Goal: Task Accomplishment & Management: Use online tool/utility

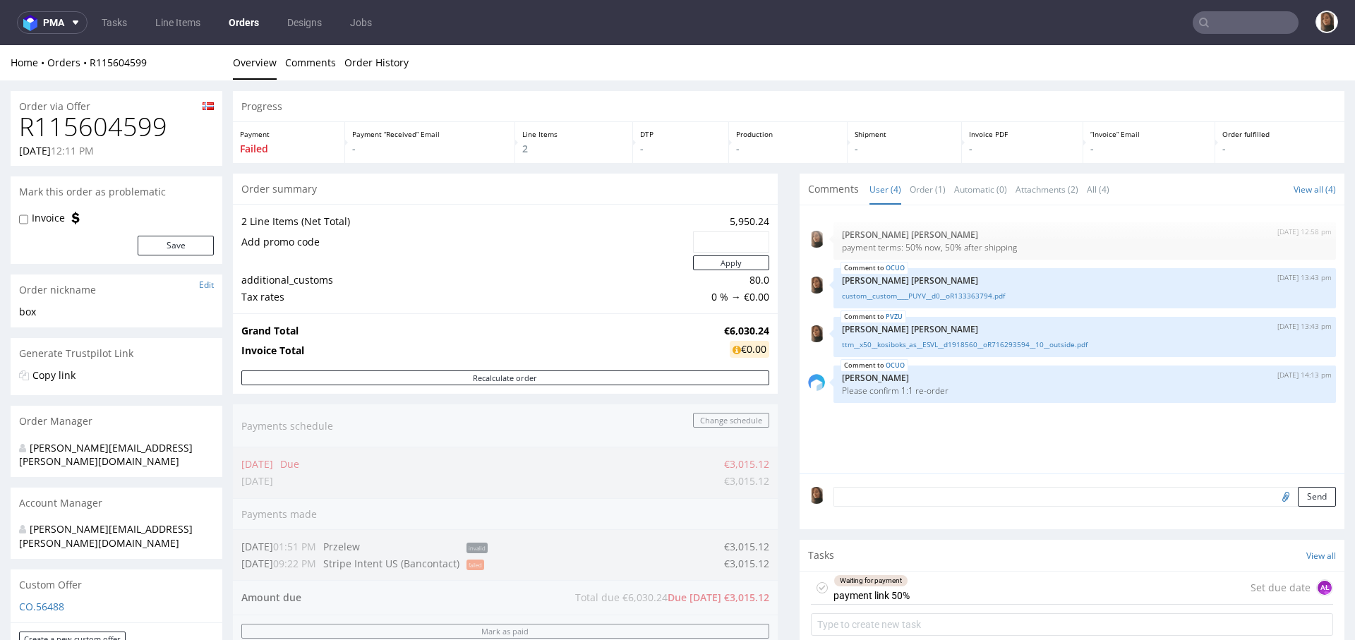
scroll to position [408, 0]
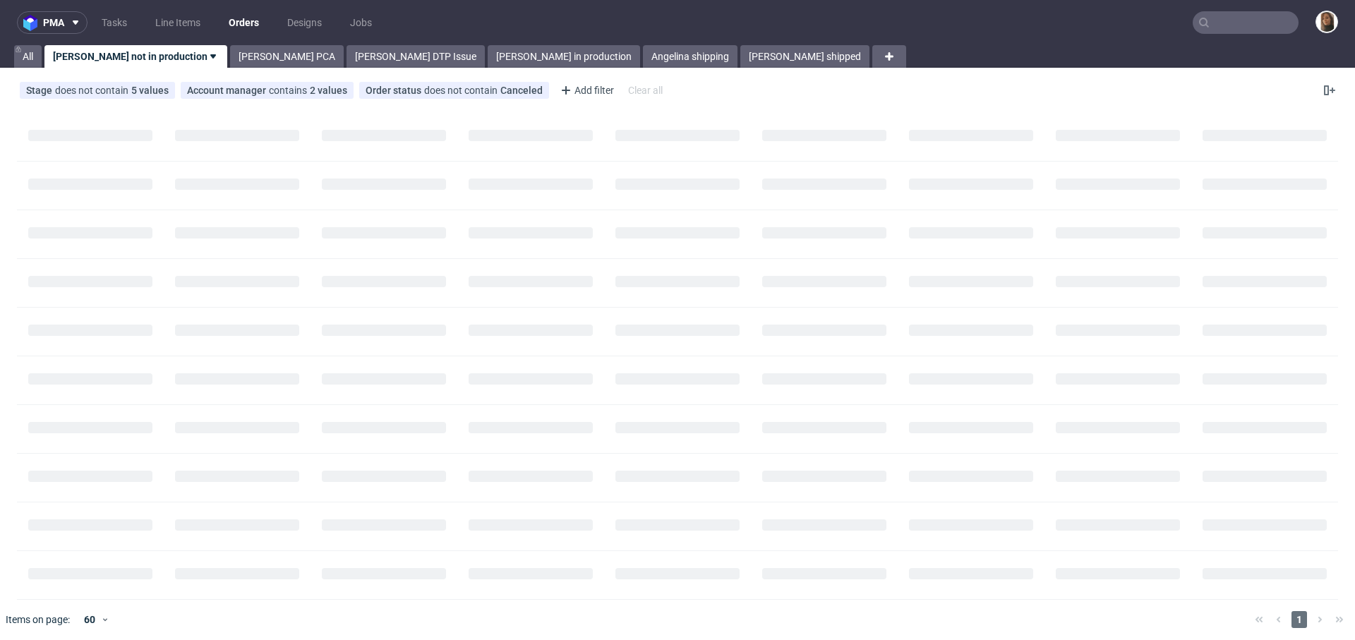
click at [1232, 25] on input "text" at bounding box center [1246, 22] width 106 height 23
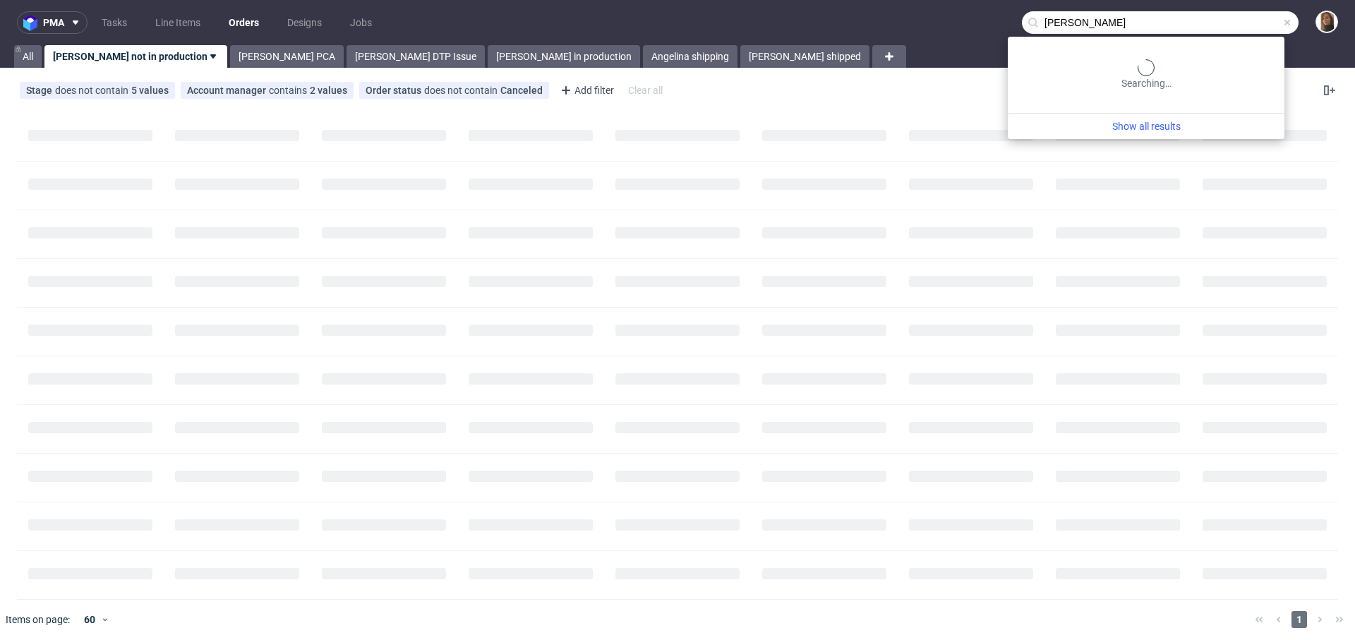
type input "hannes geng"
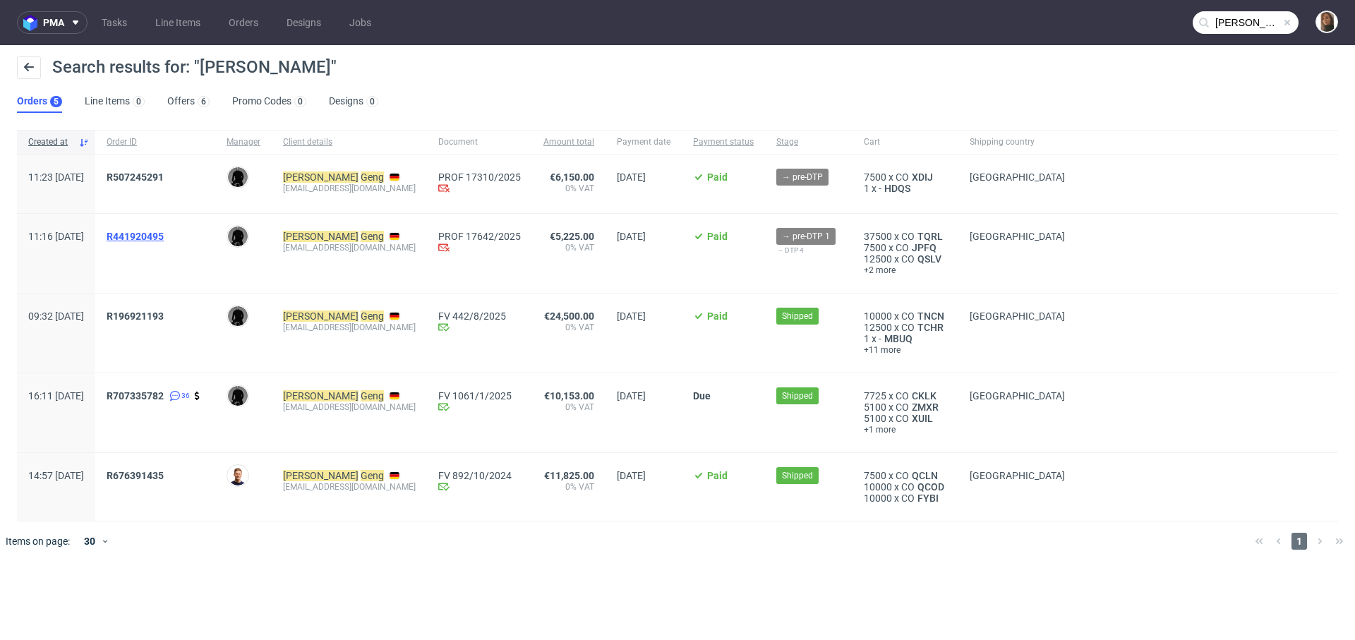
click at [164, 234] on span "R441920495" at bounding box center [135, 236] width 57 height 11
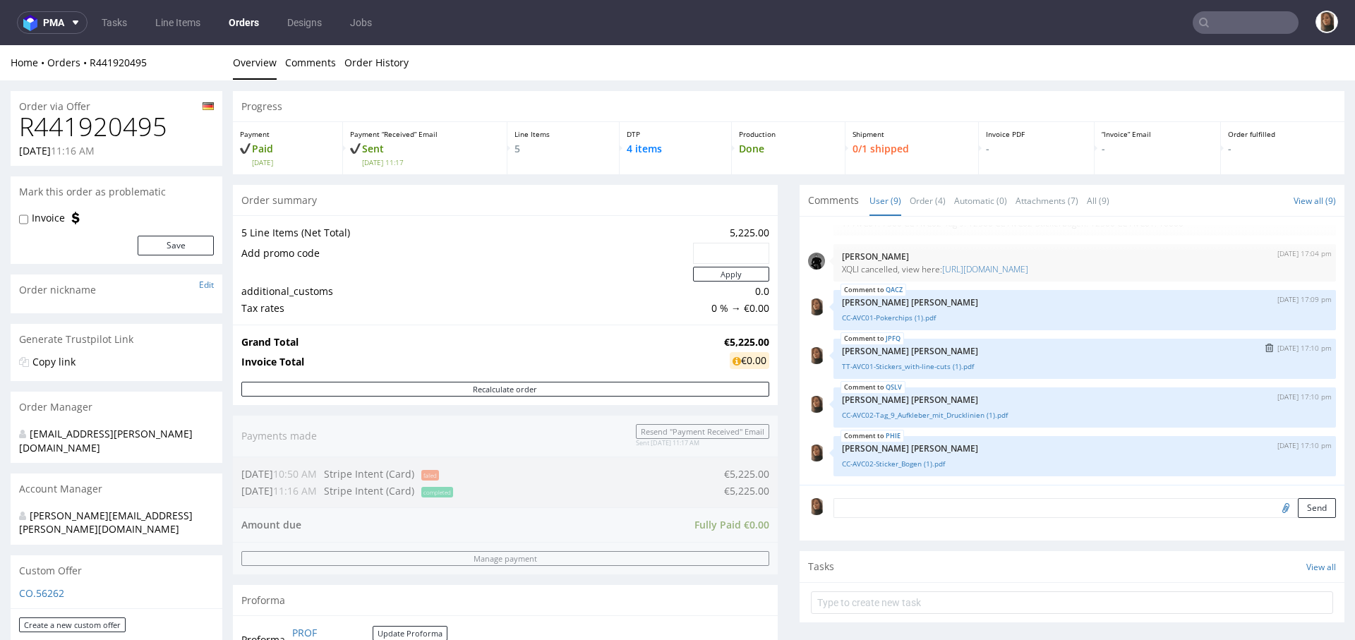
scroll to position [37, 0]
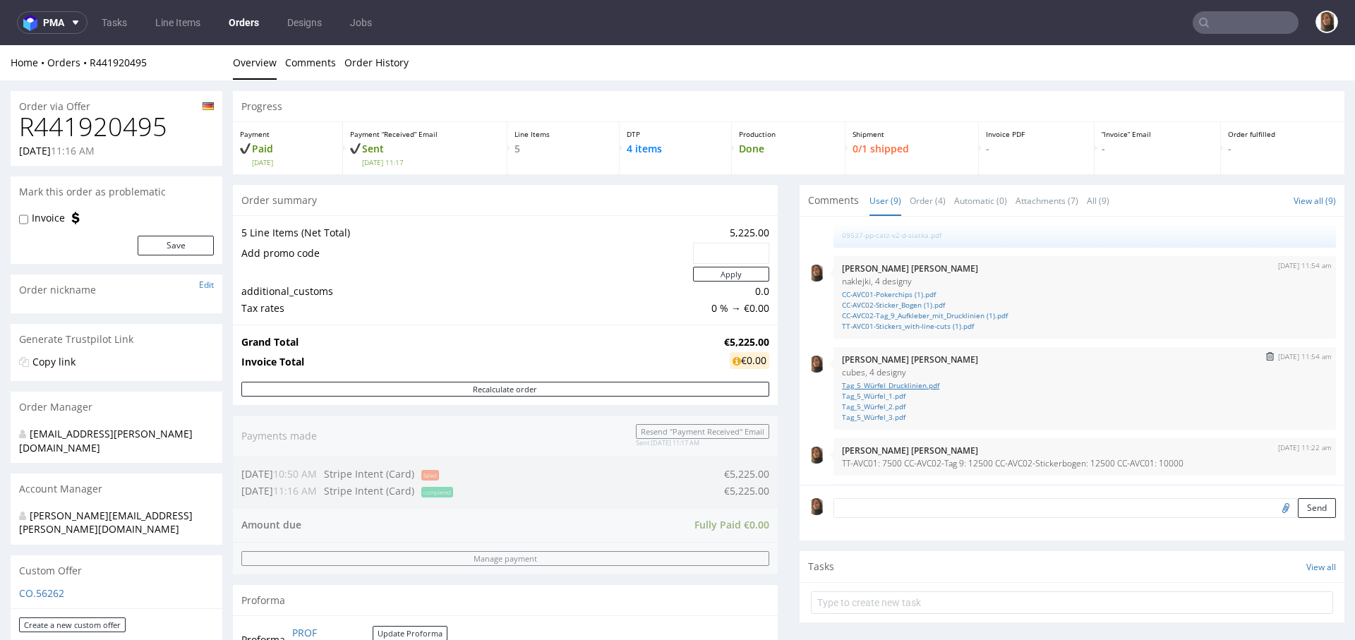
click at [899, 386] on link "Tag_5_Würfel_Drucklinien.pdf" at bounding box center [1084, 385] width 485 height 11
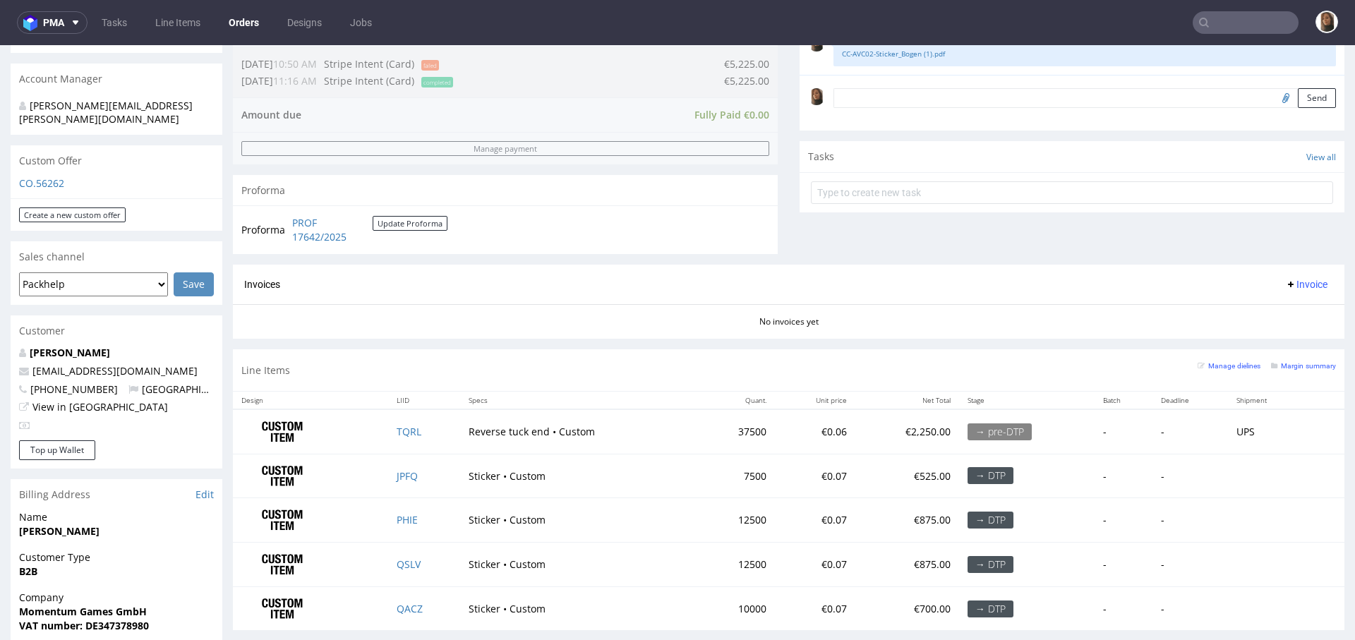
scroll to position [704, 0]
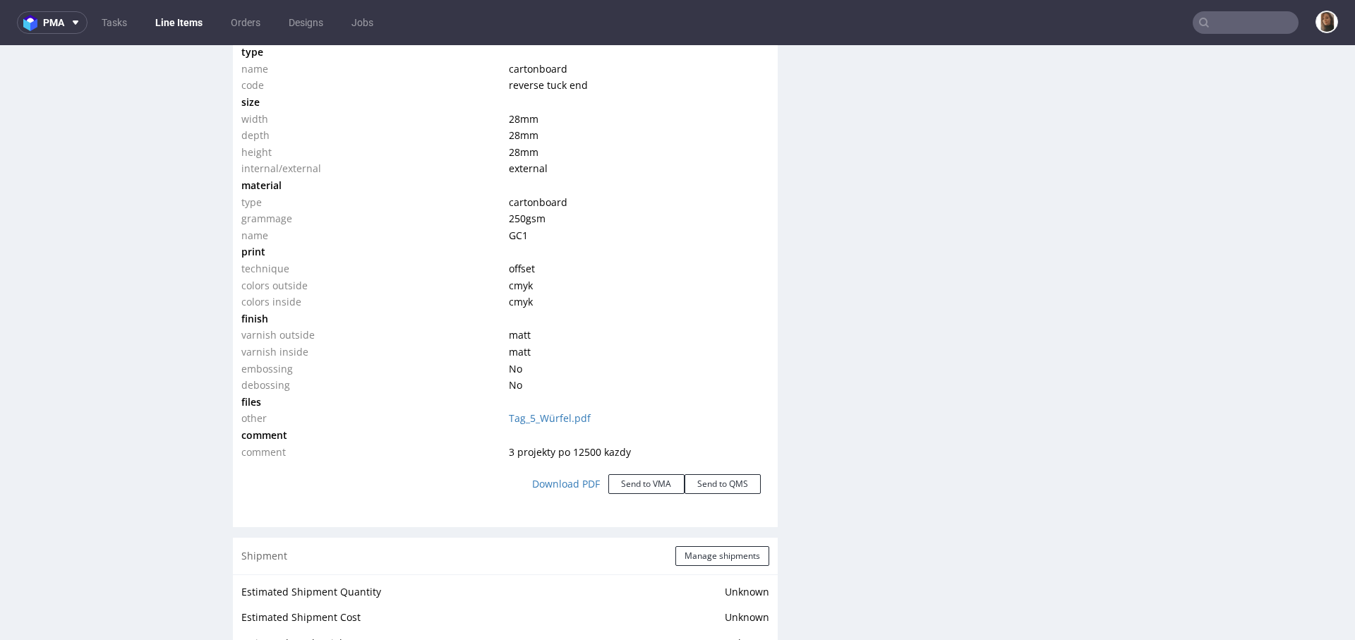
scroll to position [1420, 0]
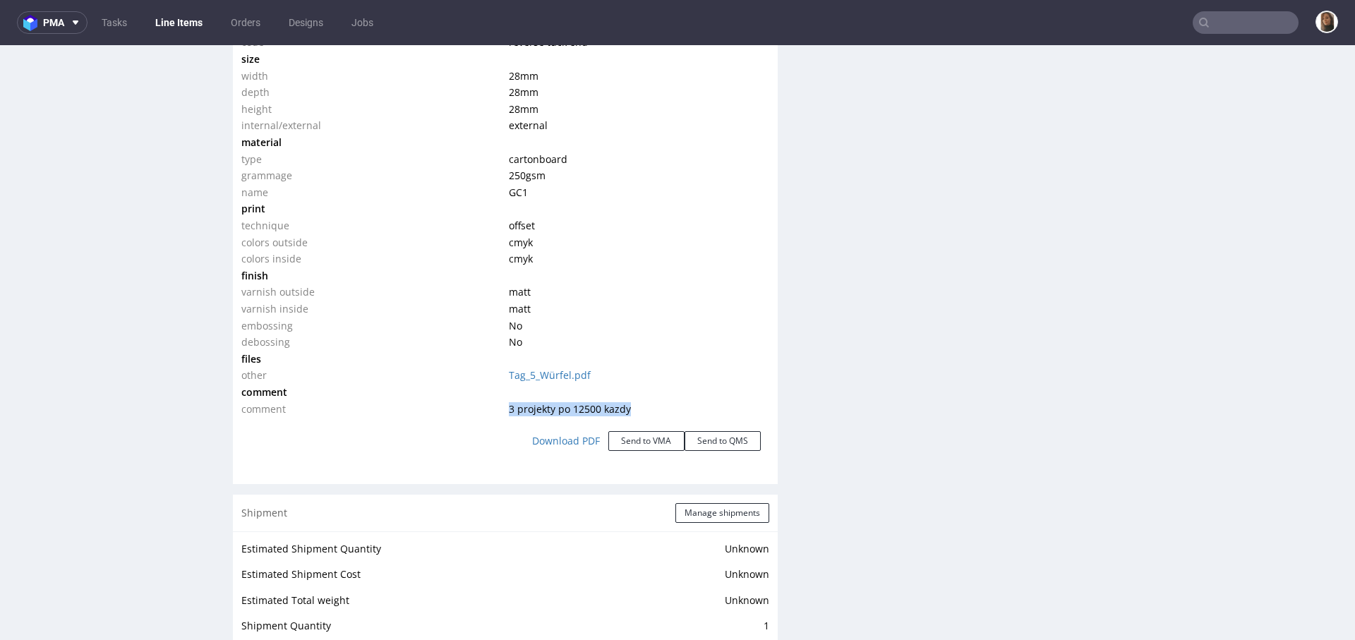
drag, startPoint x: 499, startPoint y: 406, endPoint x: 641, endPoint y: 406, distance: 141.8
click at [641, 406] on td "3 projekty po 12500 kazdy" at bounding box center [637, 409] width 264 height 17
copy span "3 projekty po 12500 kazdy"
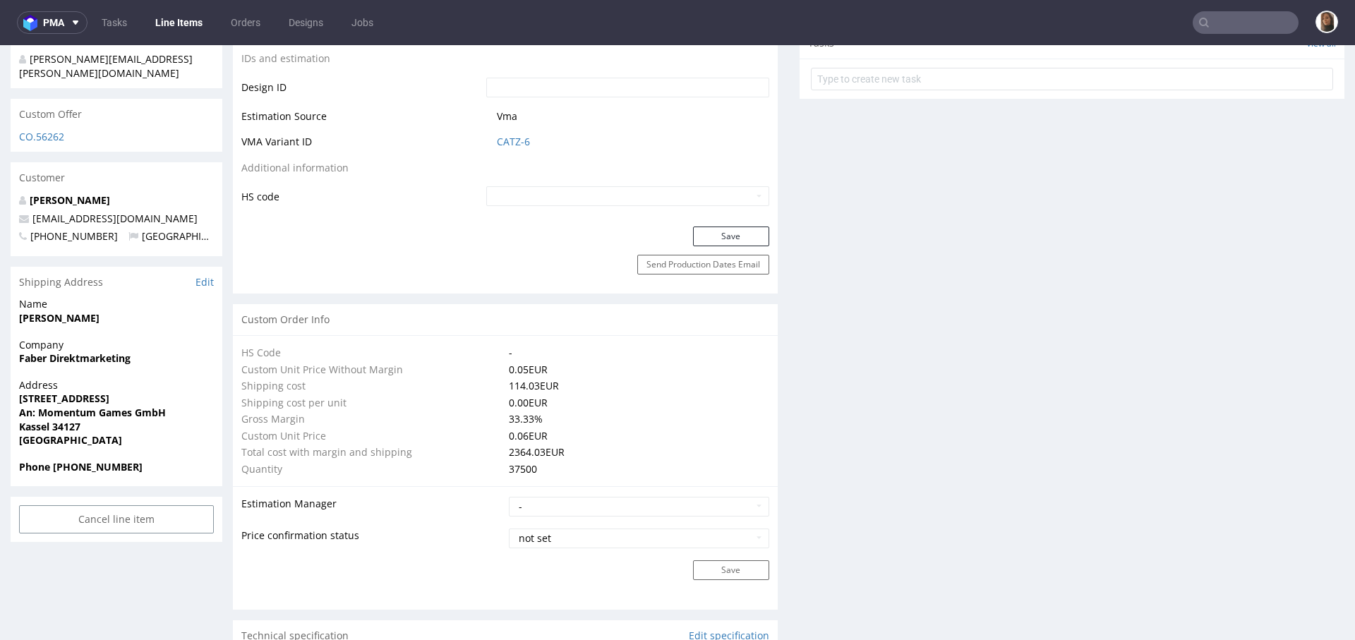
scroll to position [0, 0]
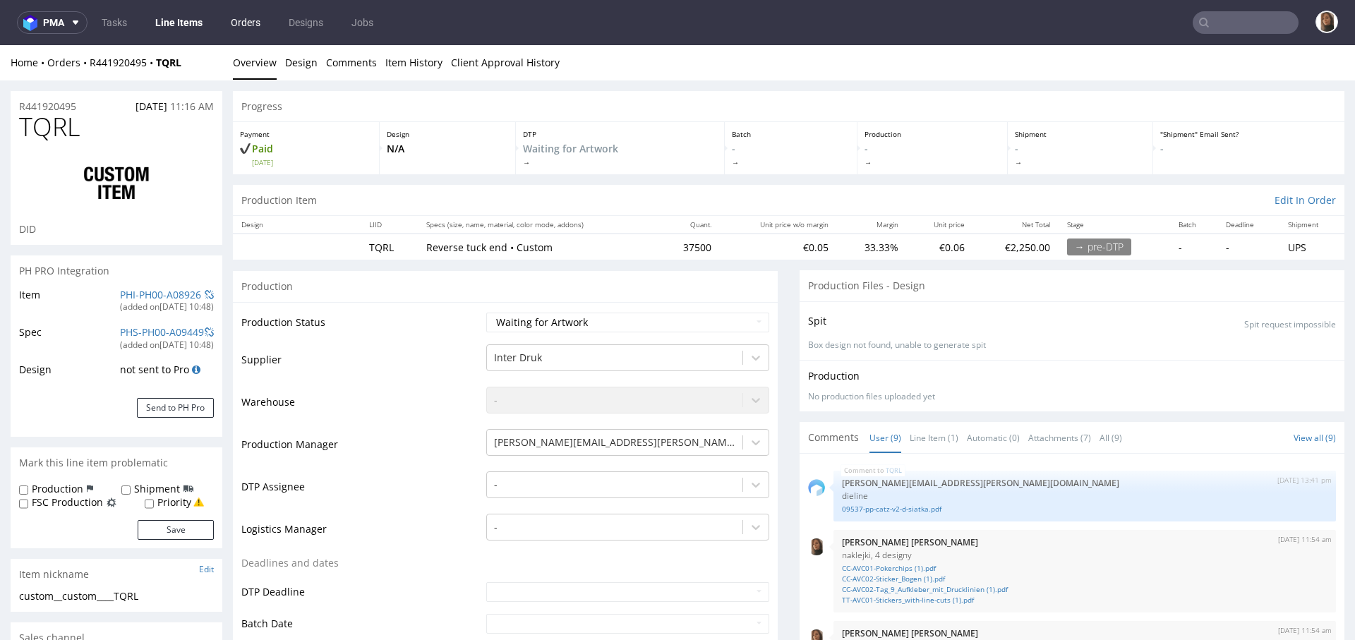
click at [239, 12] on link "Orders" at bounding box center [245, 22] width 47 height 23
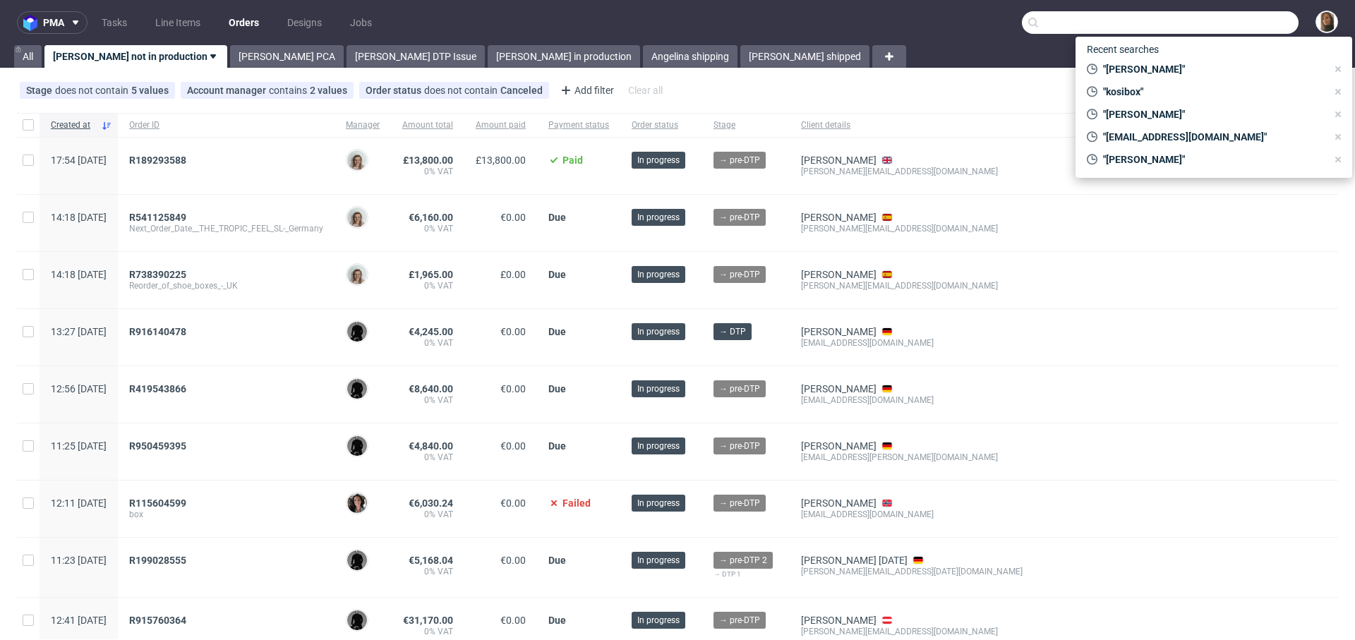
click at [1215, 17] on input "text" at bounding box center [1160, 22] width 277 height 23
paste input "@dublinherbalists.ie"
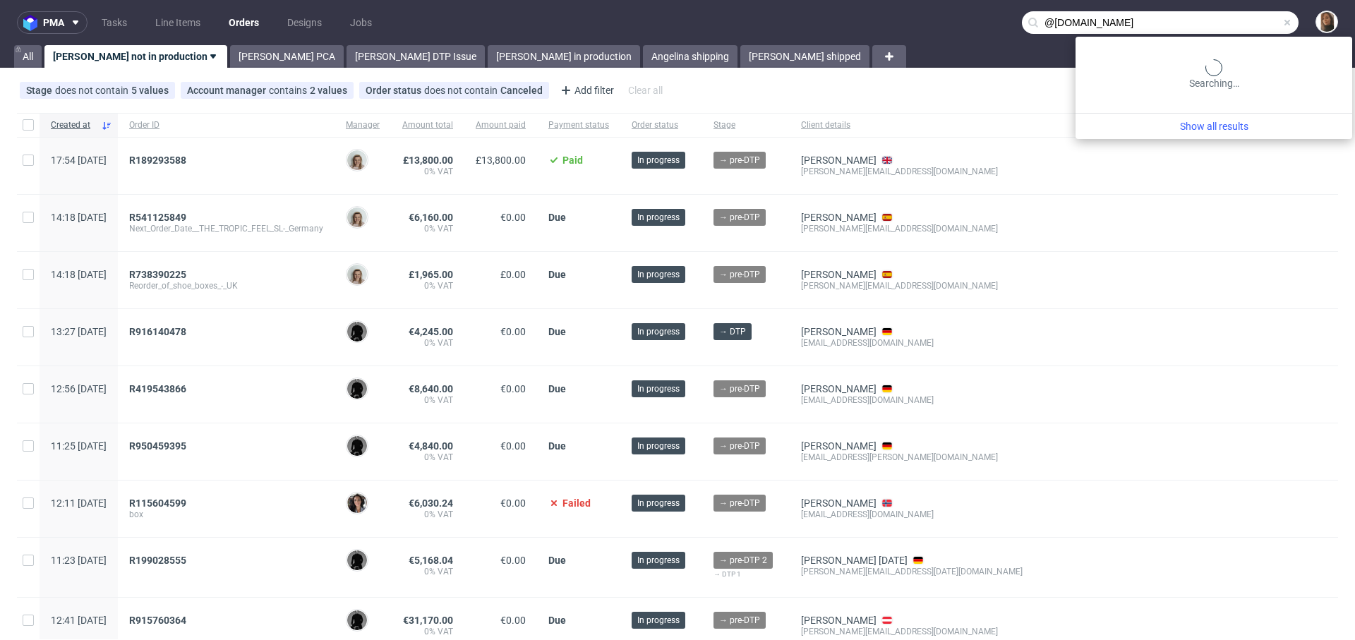
type input "@dublinherbalists.ie"
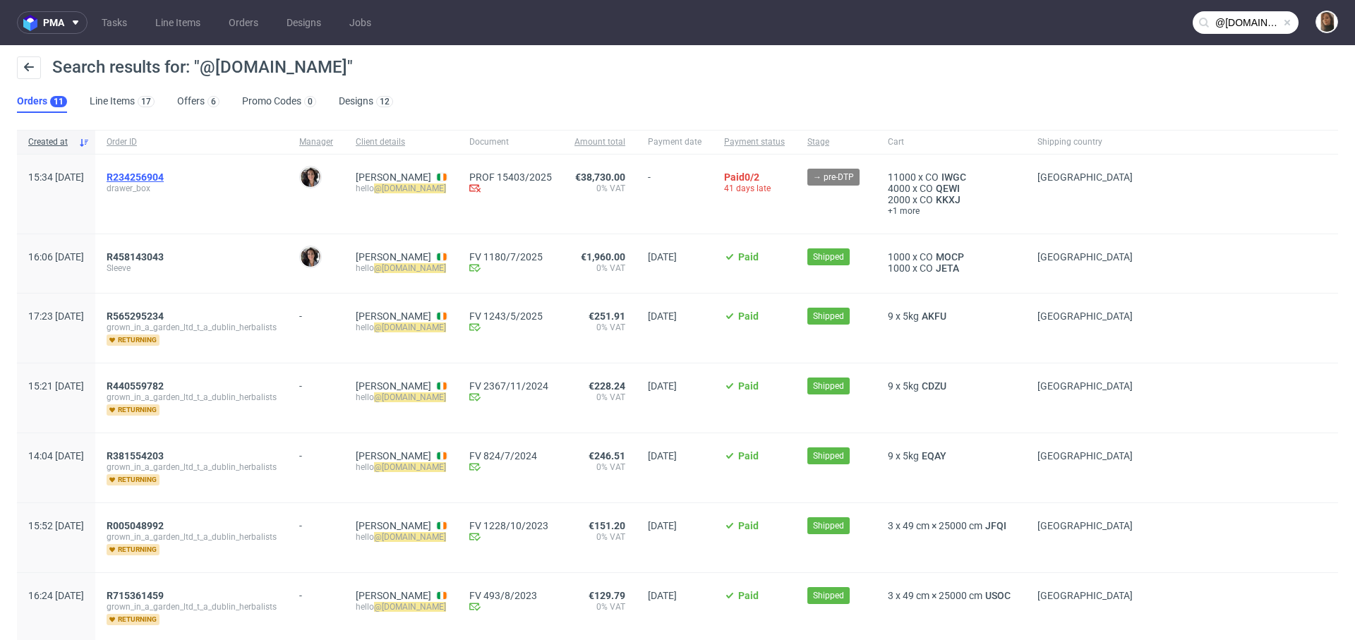
click at [164, 179] on span "R234256904" at bounding box center [135, 176] width 57 height 11
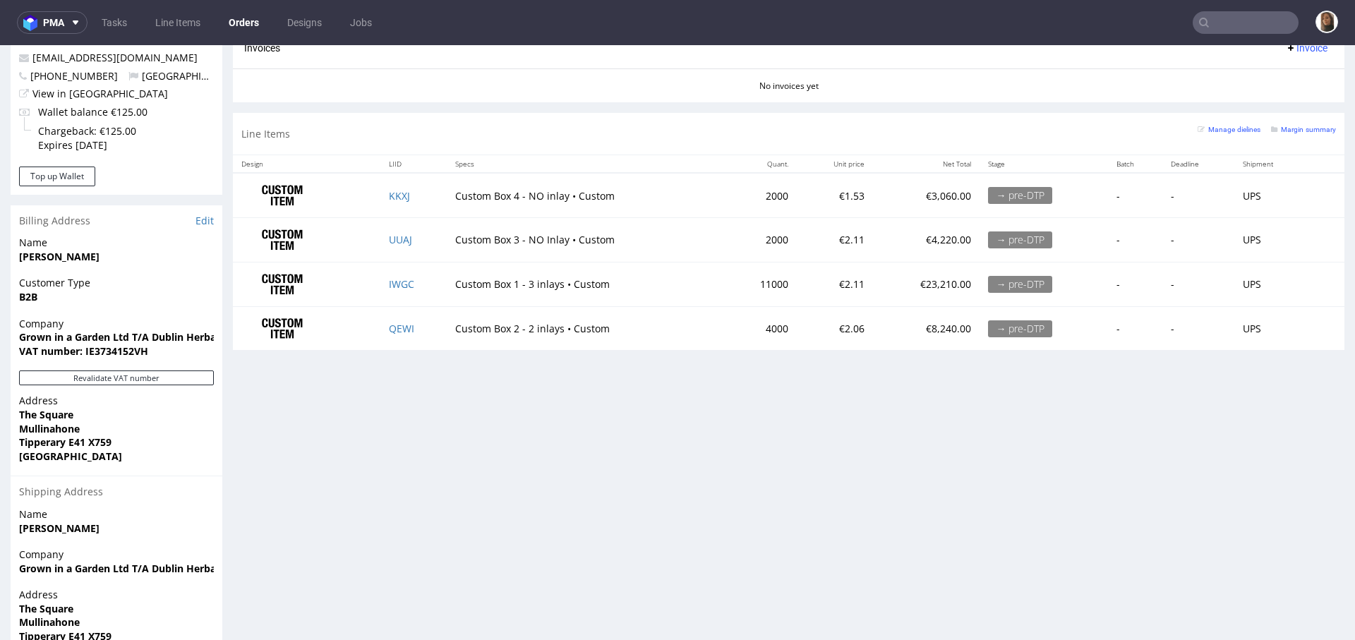
scroll to position [793, 0]
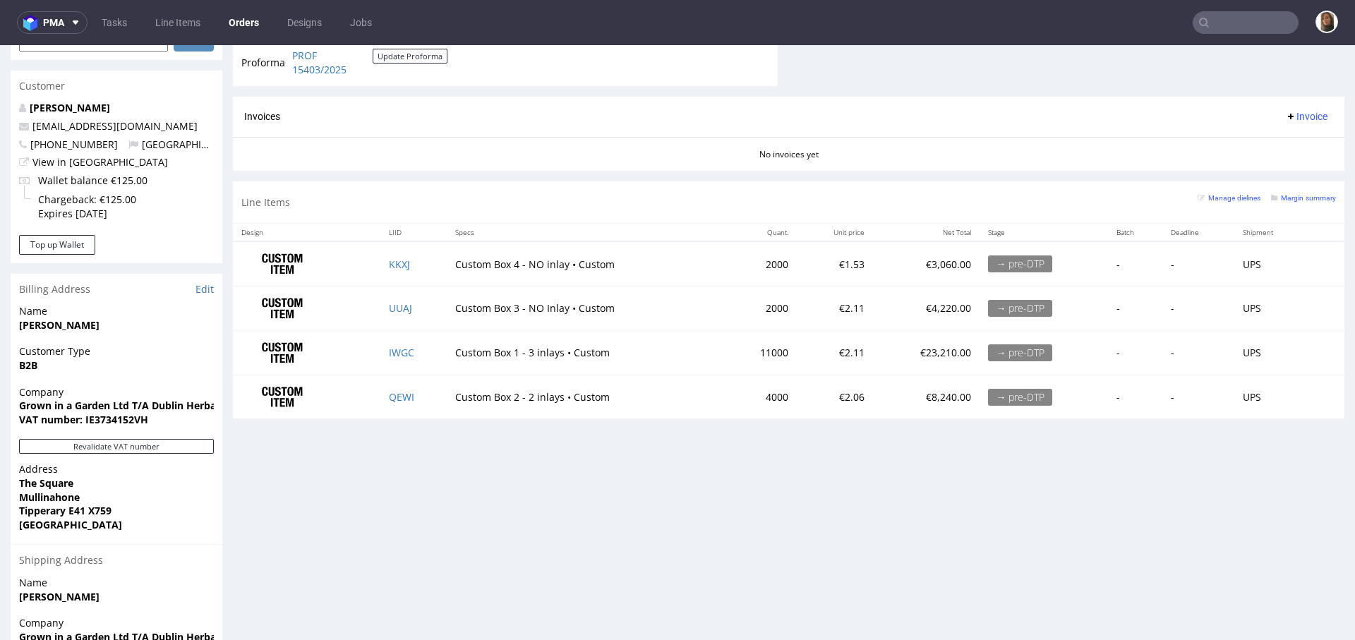
scroll to position [758, 0]
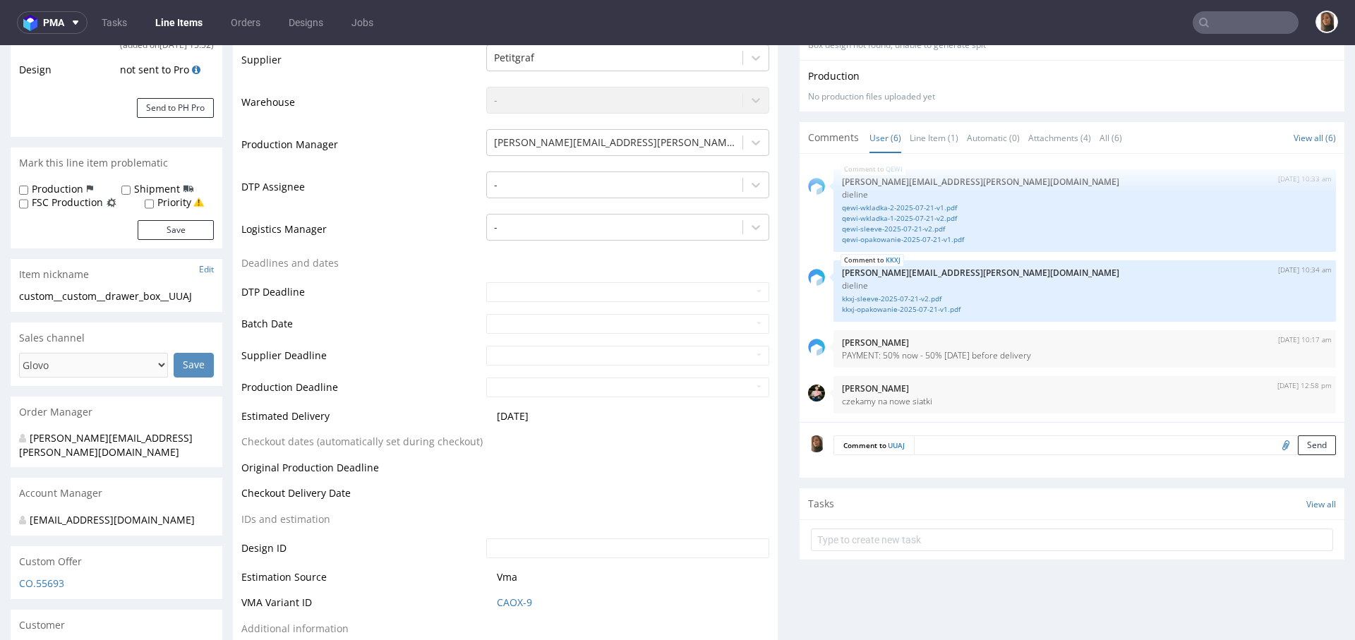
scroll to position [313, 0]
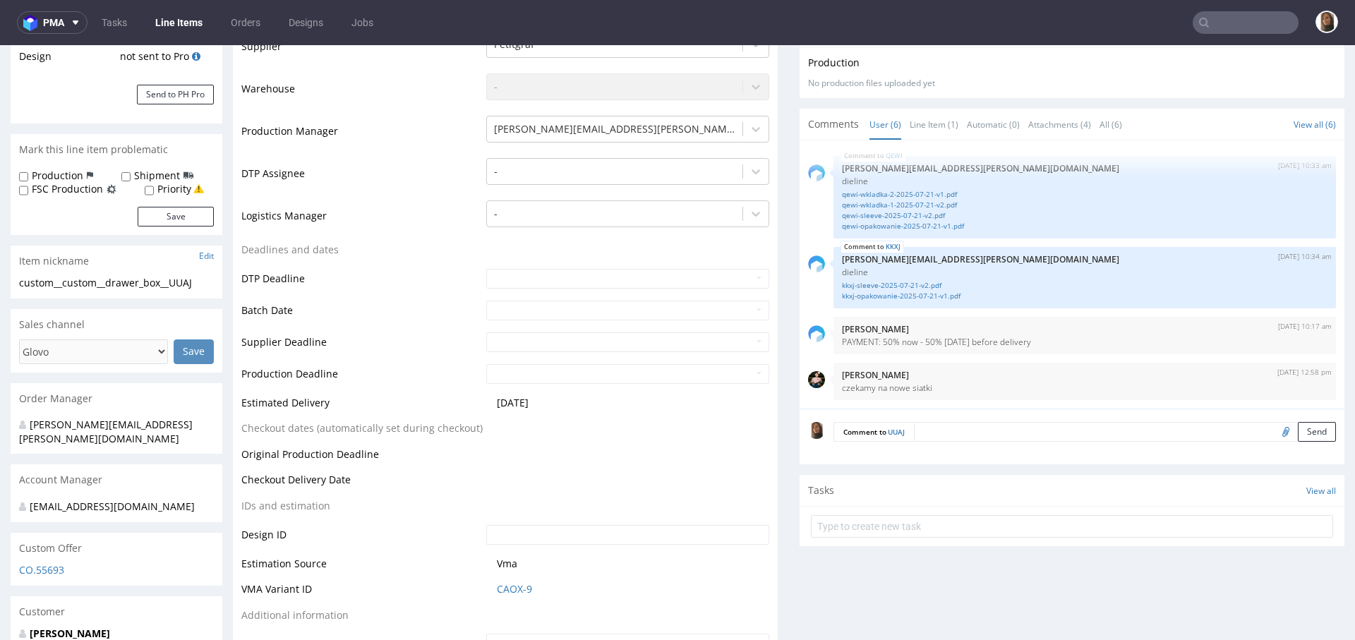
click at [1274, 433] on input "file" at bounding box center [1284, 431] width 20 height 18
type input "C:\fakepath\Hands But Nicer 30ml_revised_.pdf"
click at [1298, 434] on button "Send" at bounding box center [1317, 432] width 38 height 20
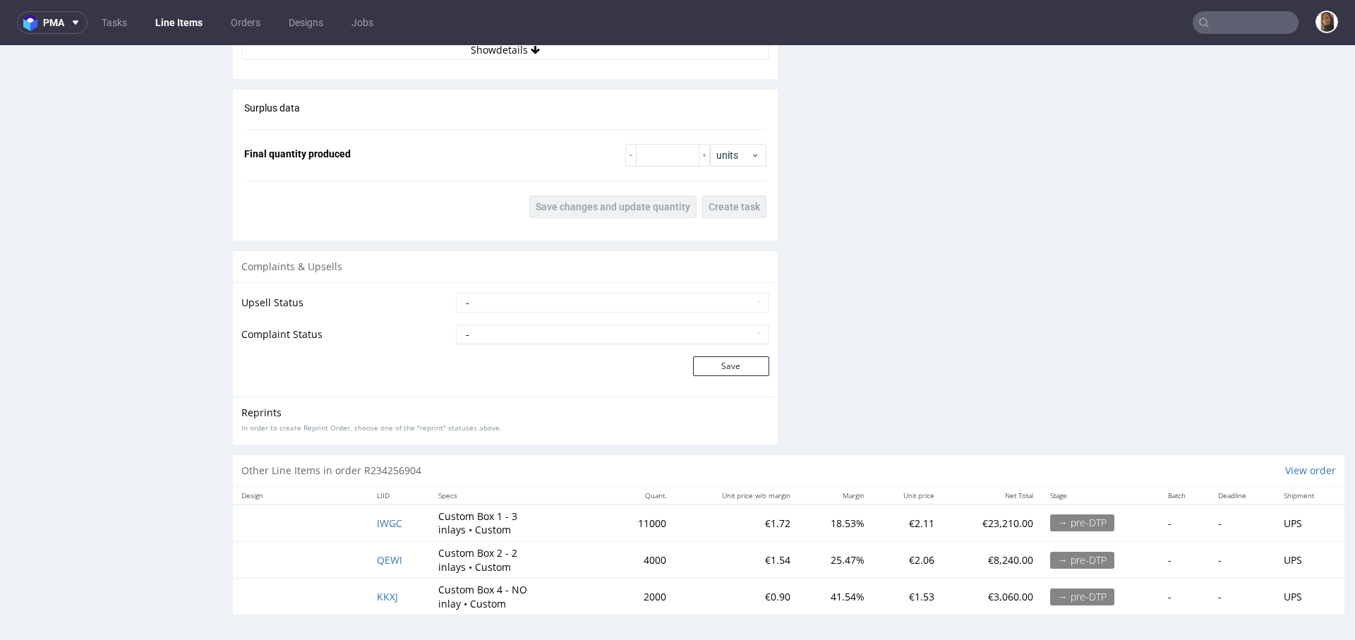
scroll to position [4, 0]
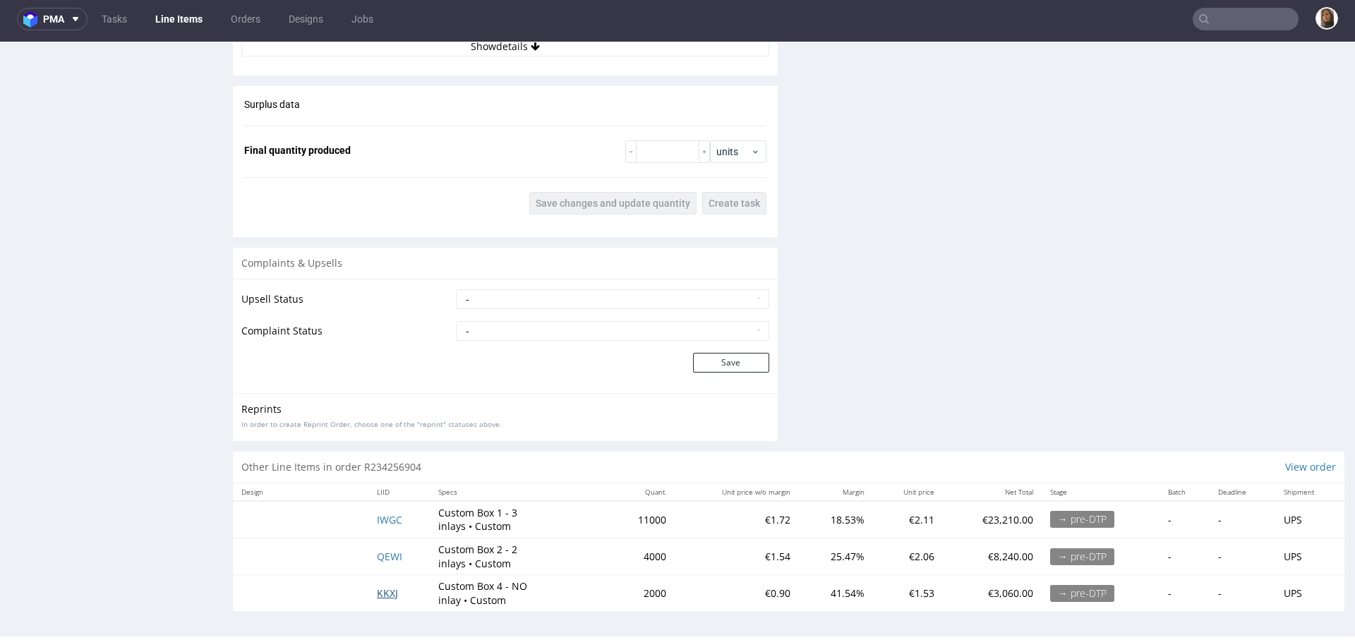
click at [382, 589] on span "KKXJ" at bounding box center [387, 592] width 21 height 13
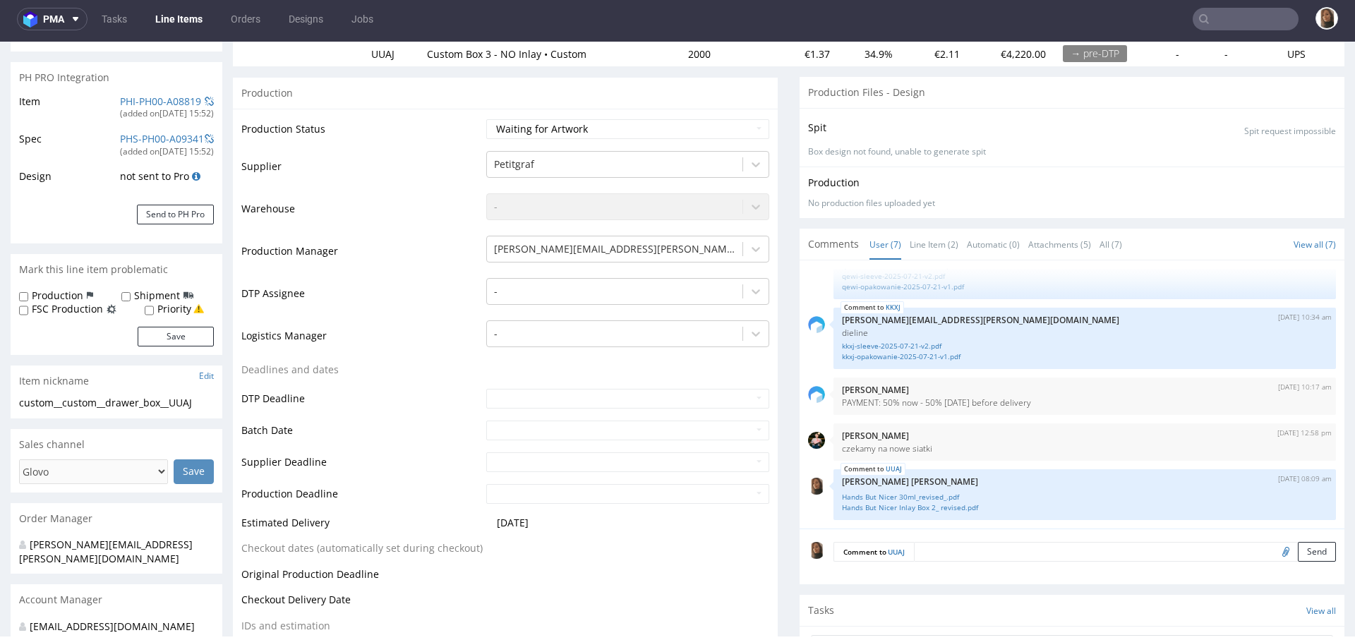
scroll to position [0, 0]
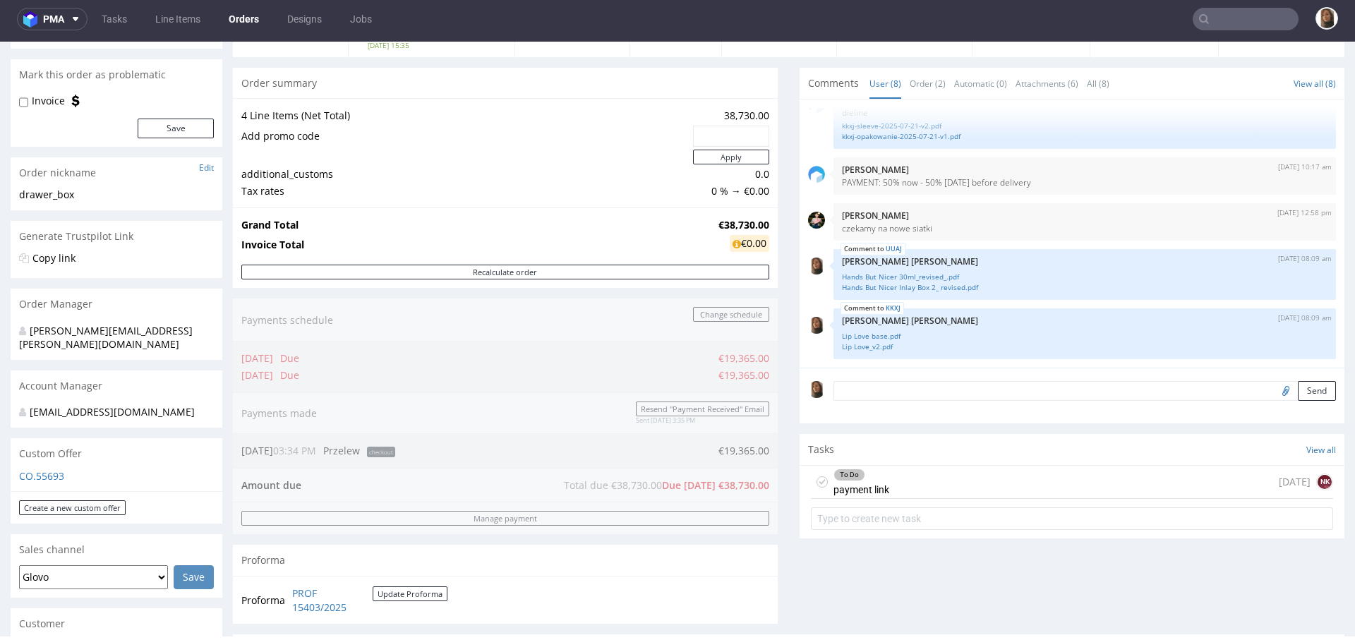
scroll to position [539, 0]
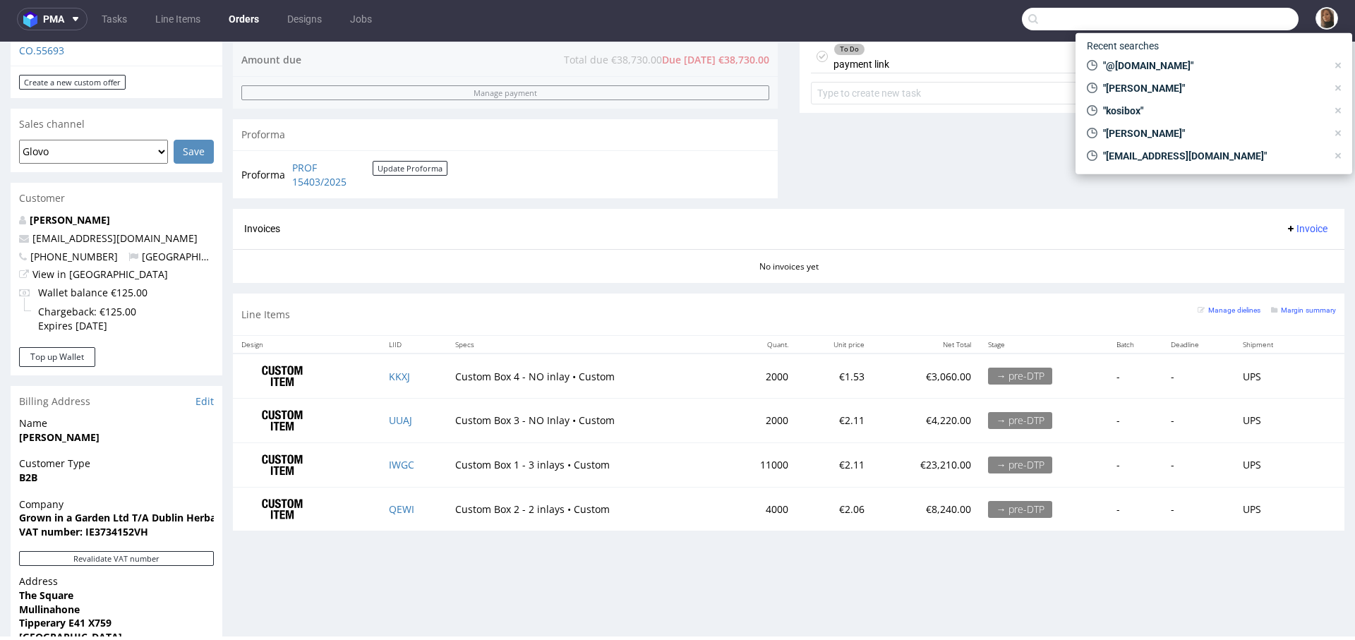
click at [1233, 25] on input "text" at bounding box center [1160, 19] width 277 height 23
paste input "@nirvanjavan.com"
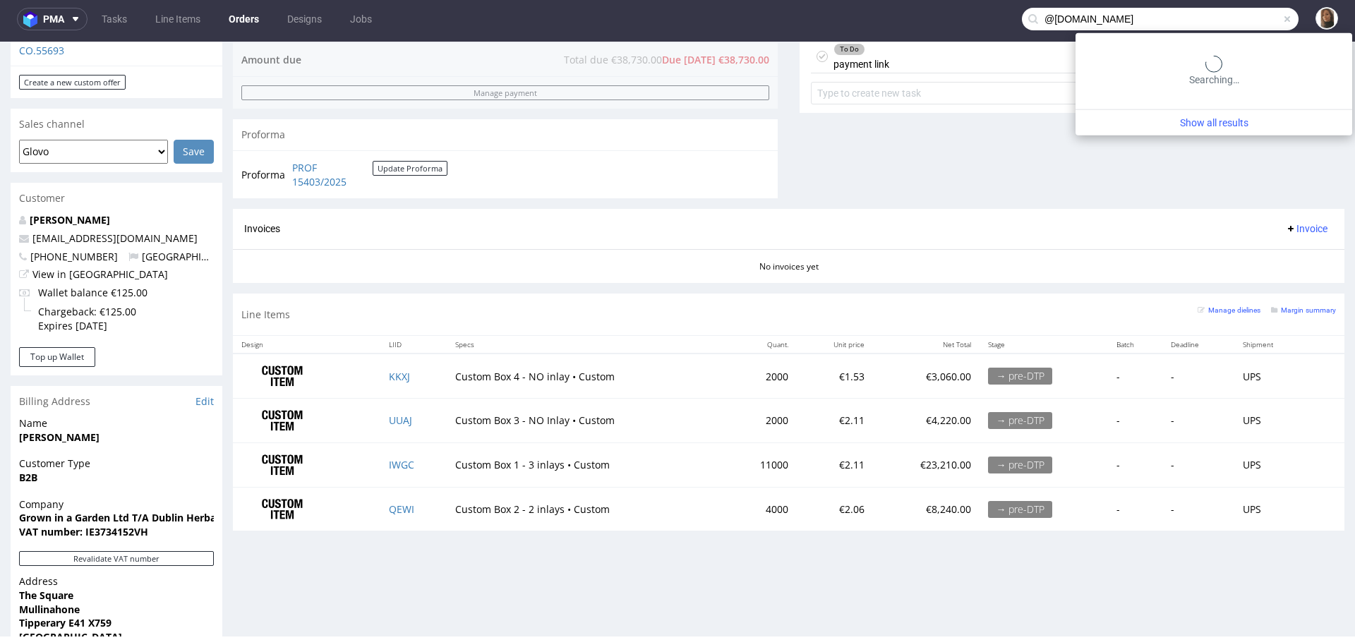
type input "@nirvanjavan.com"
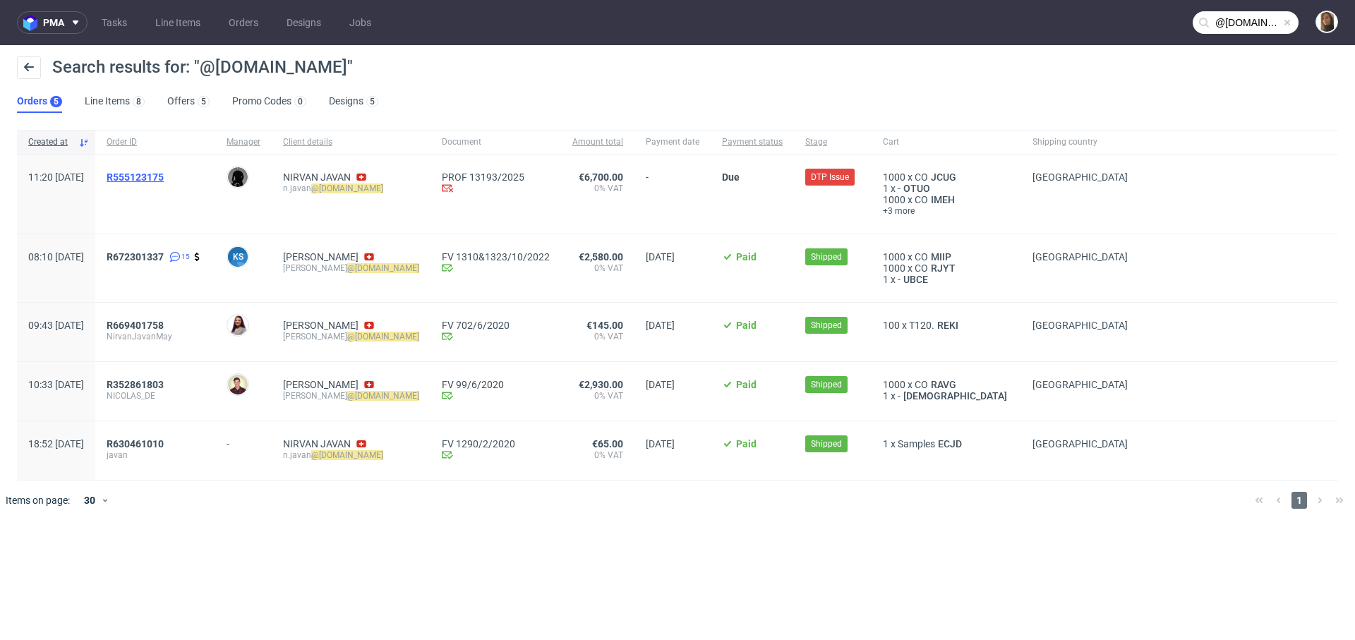
click at [164, 180] on span "R555123175" at bounding box center [135, 176] width 57 height 11
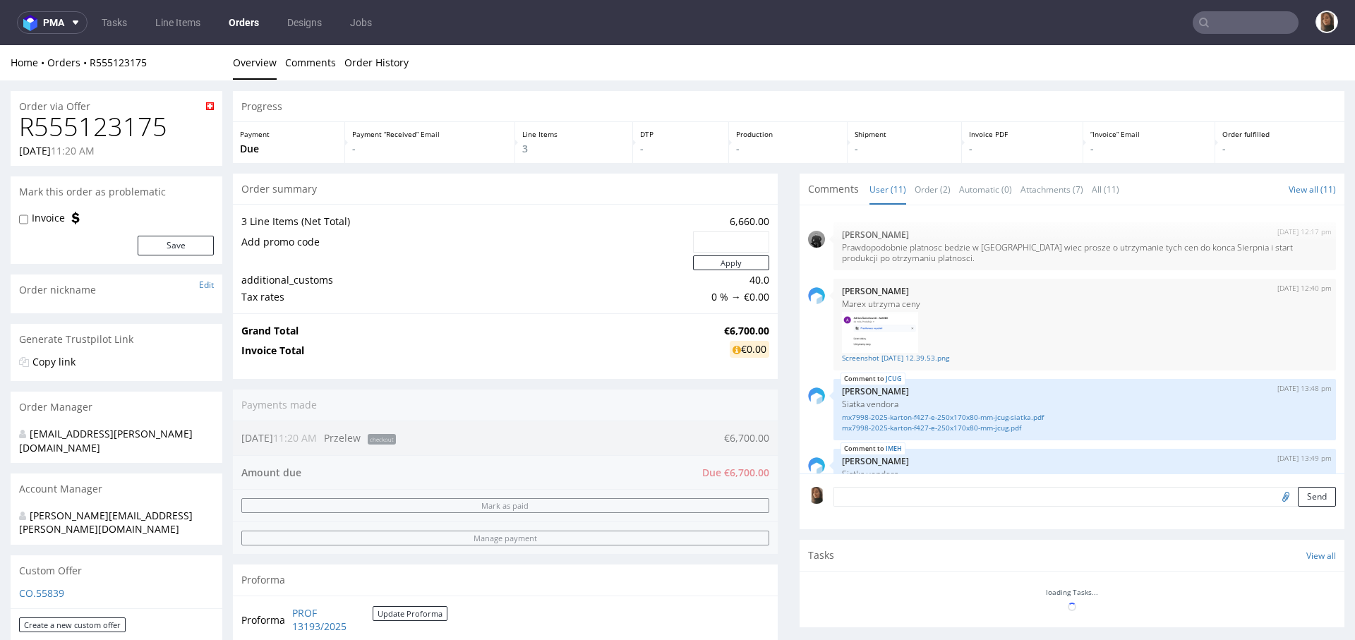
scroll to position [398, 0]
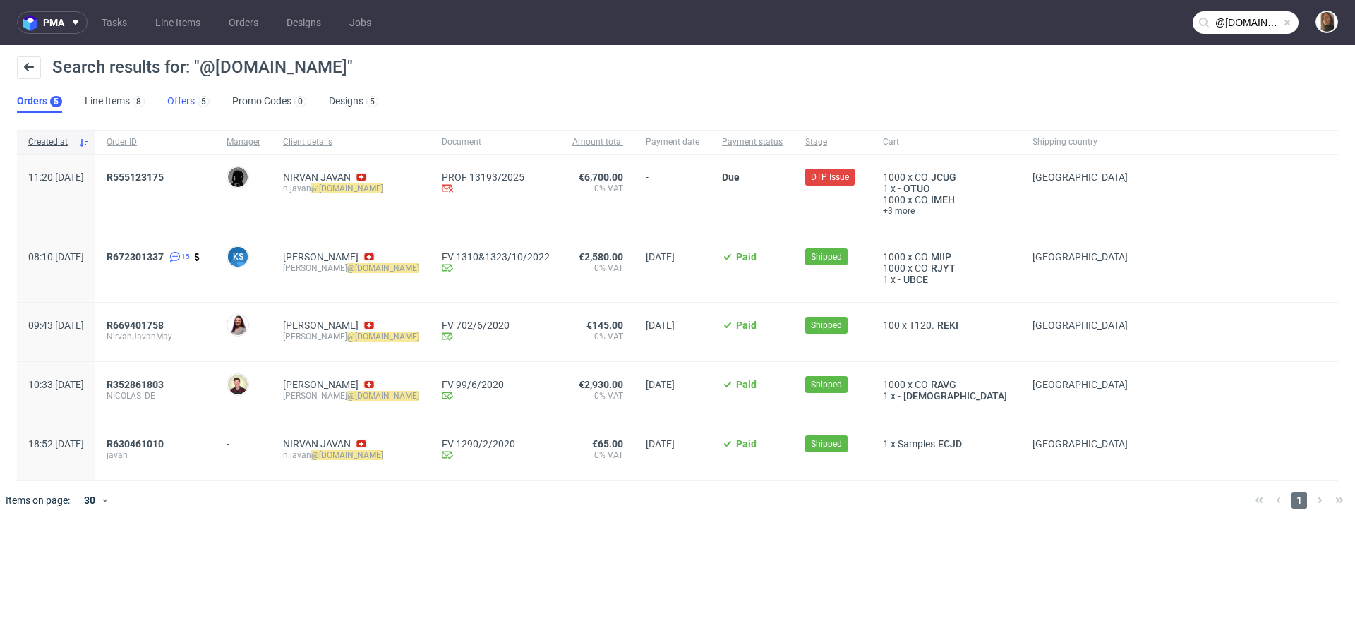
click at [191, 102] on link "Offers 5" at bounding box center [188, 101] width 42 height 23
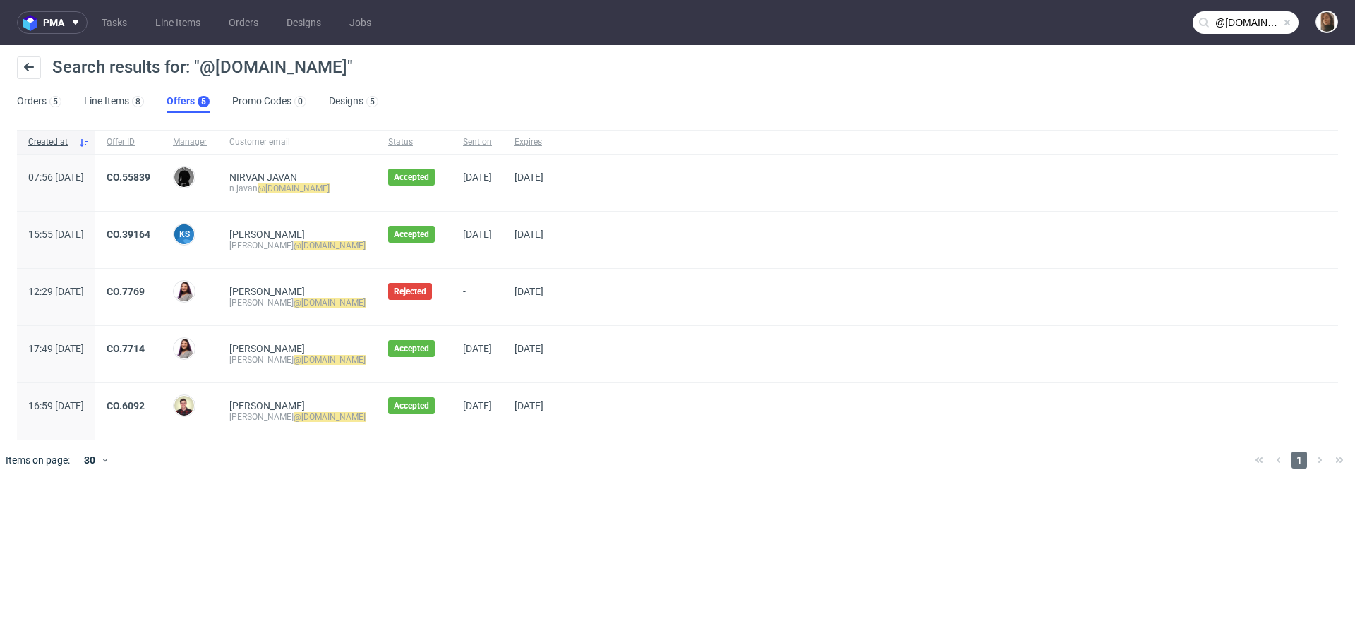
click at [1258, 26] on input "@nirvanjavan.com" at bounding box center [1246, 22] width 106 height 23
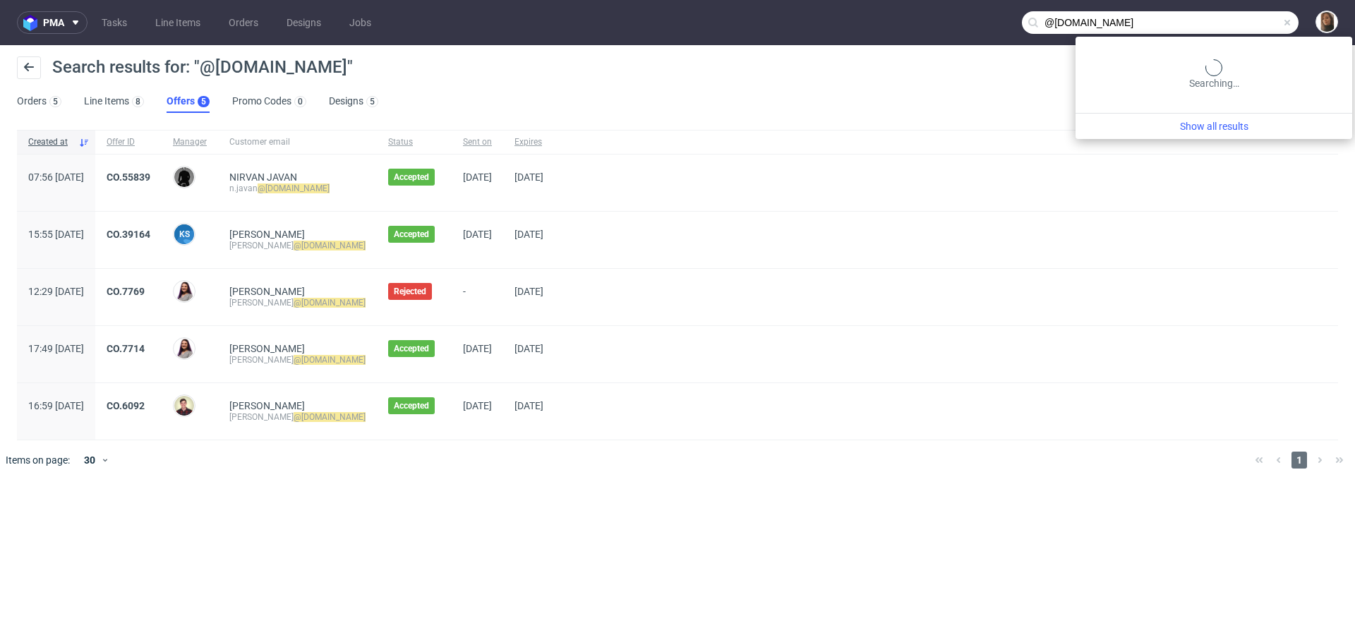
click at [1258, 26] on input "@nirvanjavan.com" at bounding box center [1160, 22] width 277 height 23
paste input "R555123175"
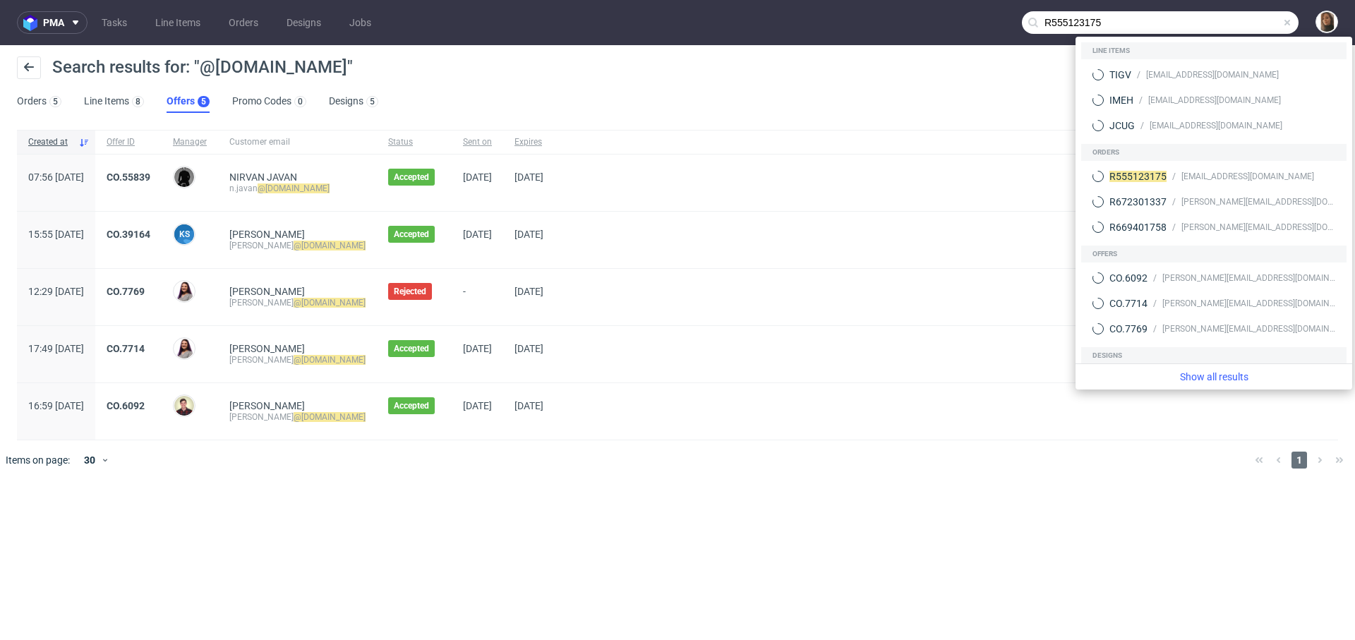
type input "R555123175"
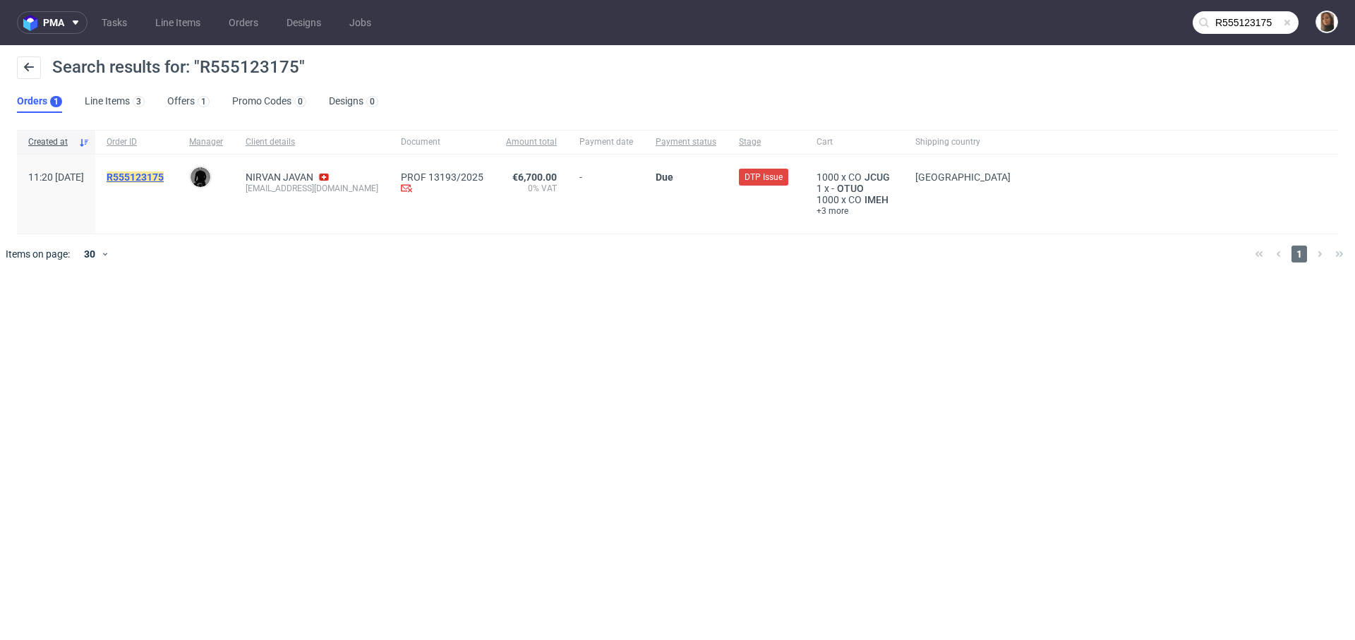
click at [164, 180] on mark "R555123175" at bounding box center [135, 176] width 57 height 11
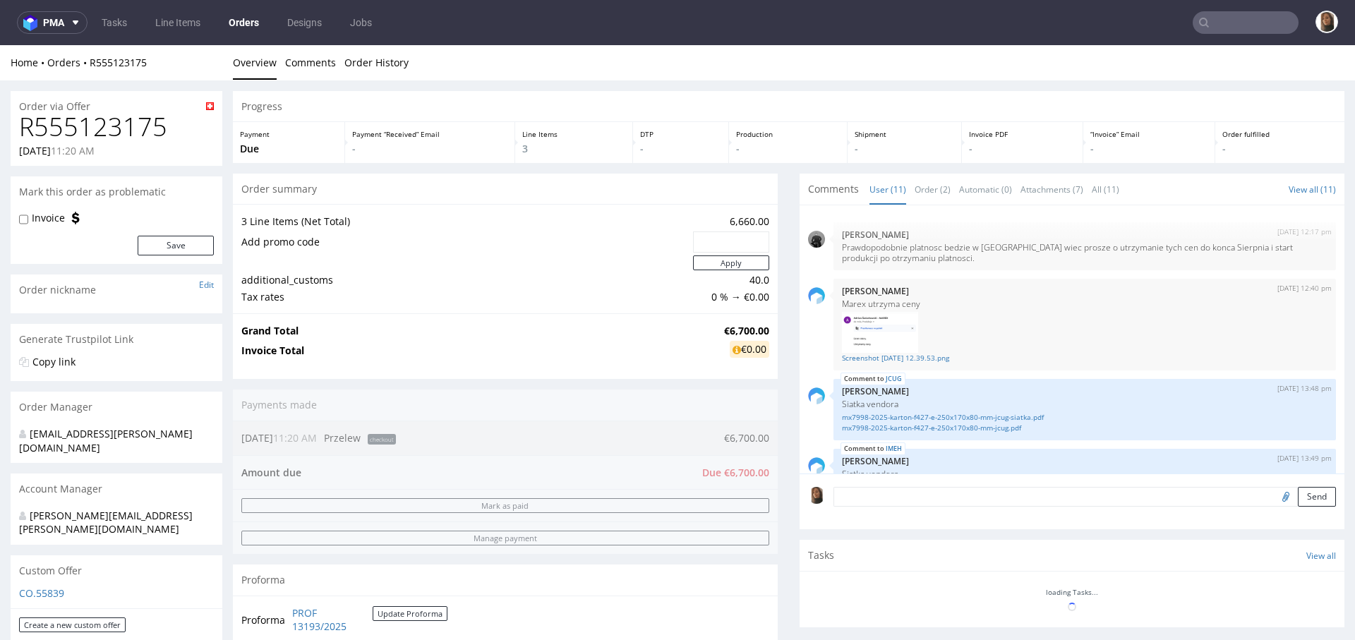
scroll to position [398, 0]
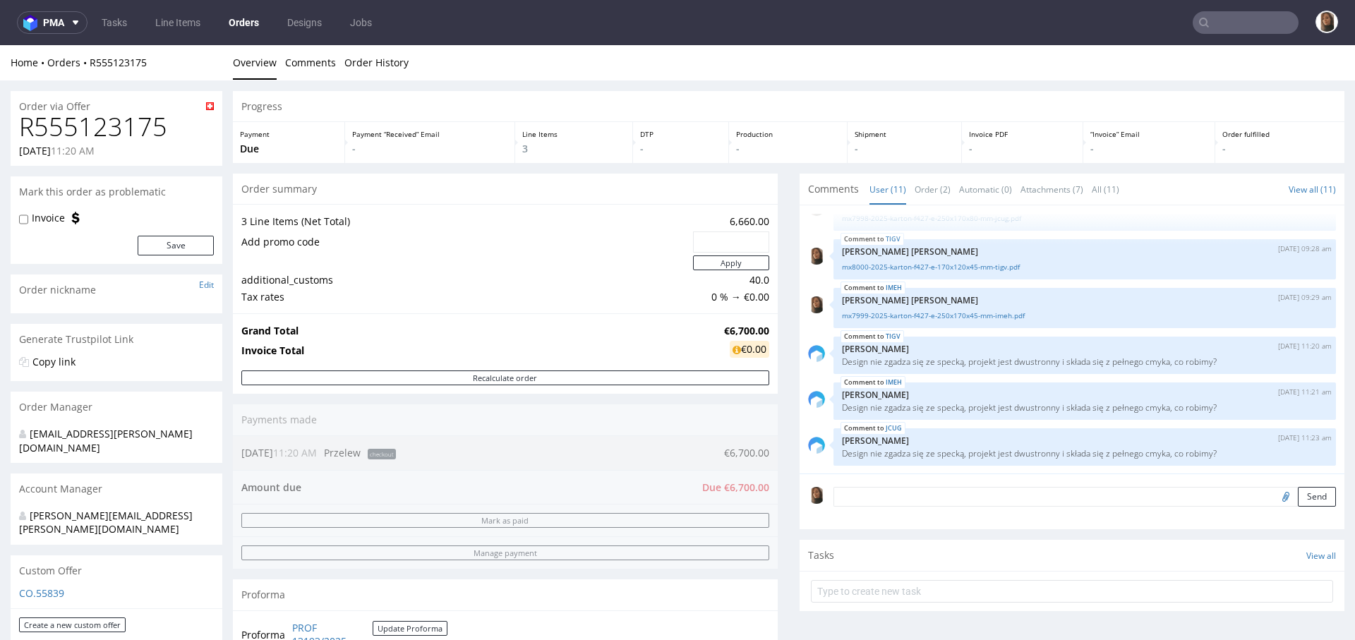
type input "R555123175"
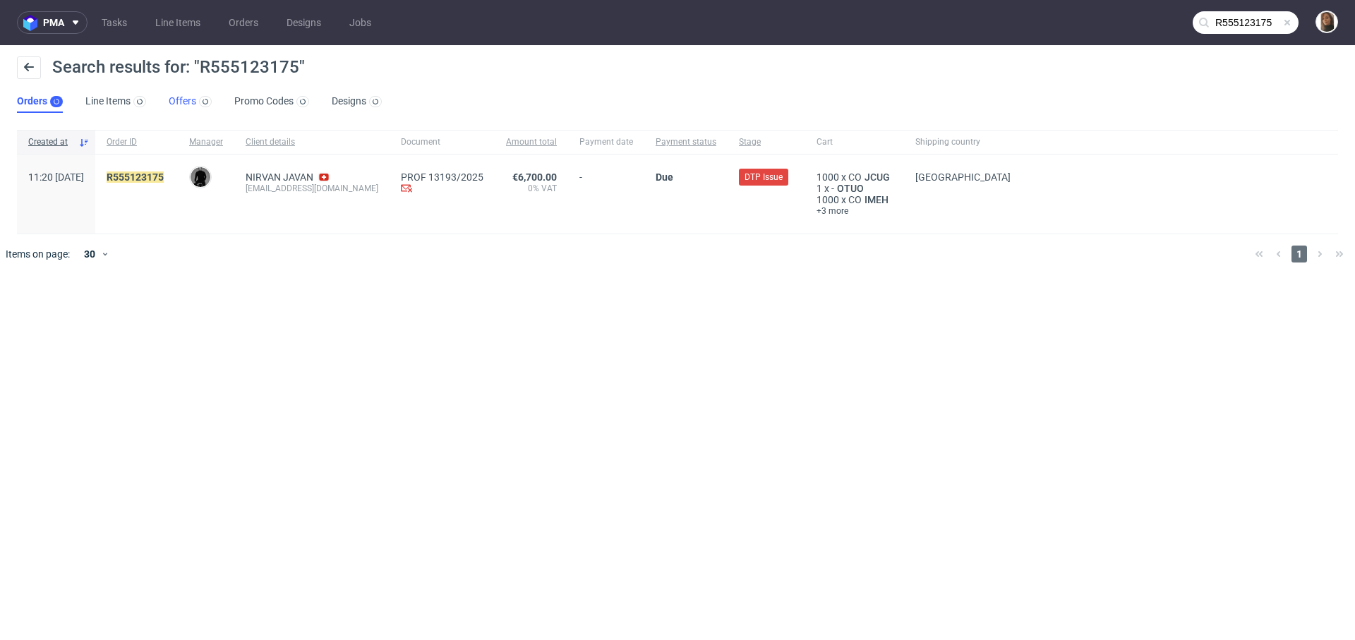
click at [183, 102] on link "Offers" at bounding box center [190, 101] width 43 height 23
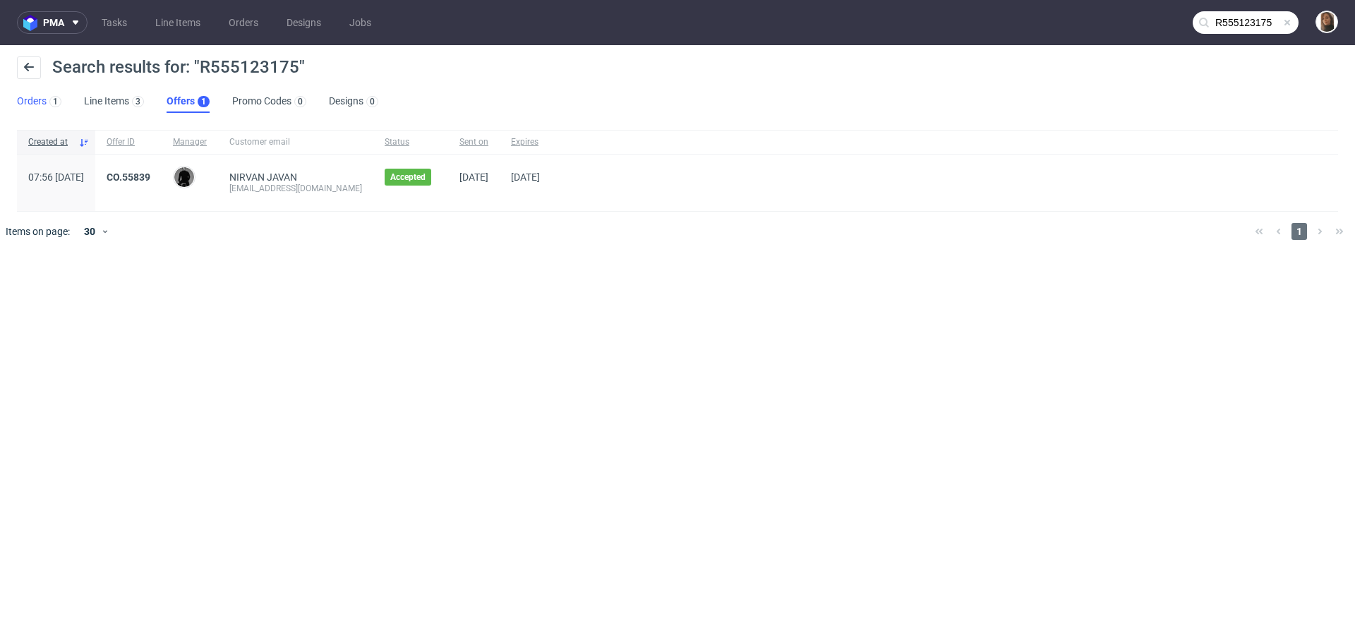
click at [28, 101] on link "Orders 1" at bounding box center [39, 101] width 44 height 23
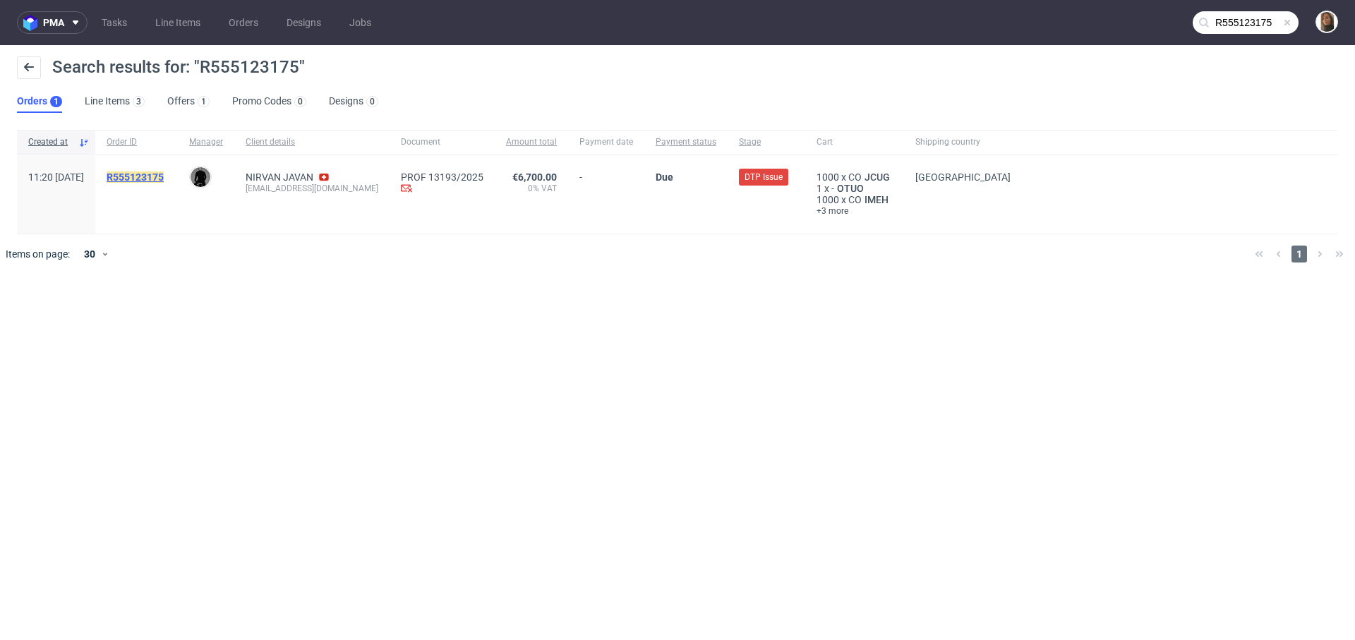
click at [163, 175] on mark "R555123175" at bounding box center [135, 176] width 57 height 11
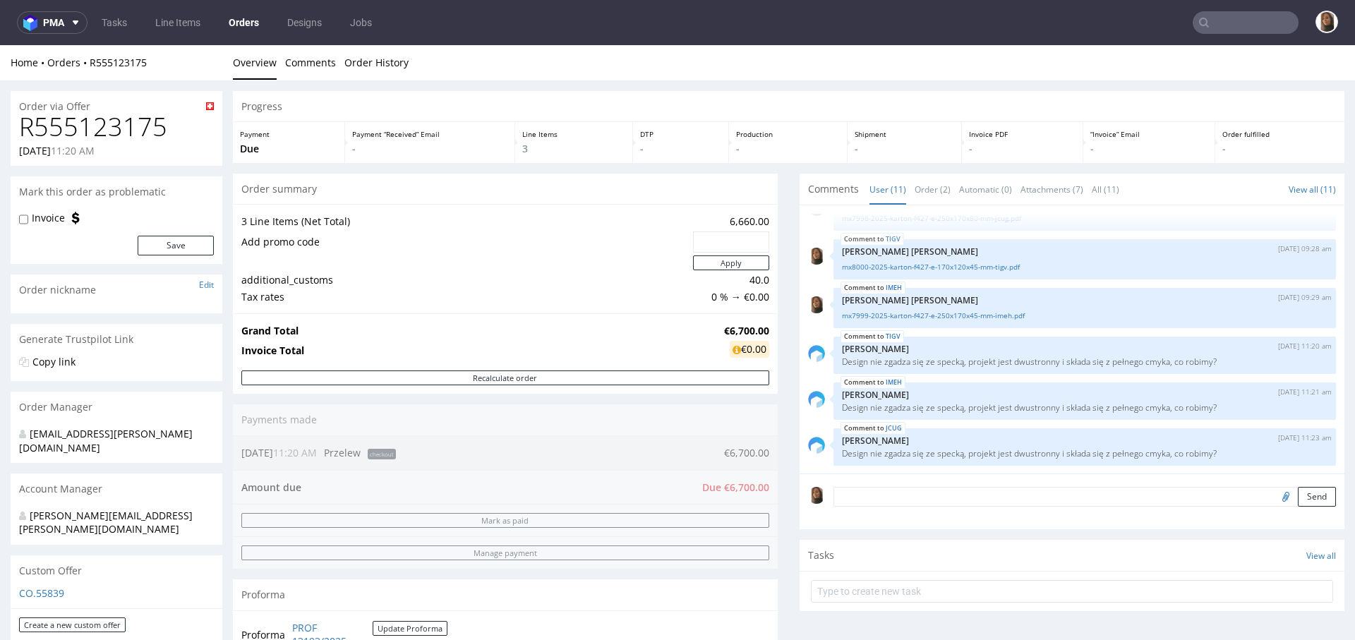
scroll to position [165, 0]
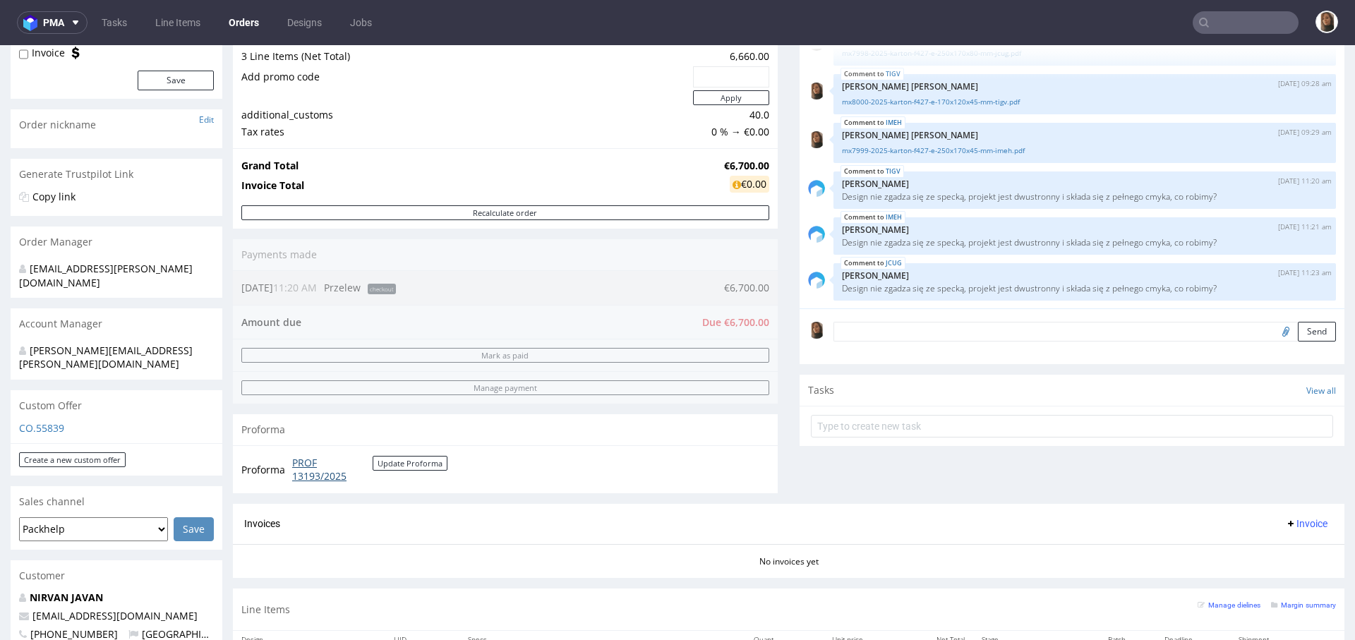
click at [312, 476] on link "PROF 13193/2025" at bounding box center [332, 470] width 80 height 28
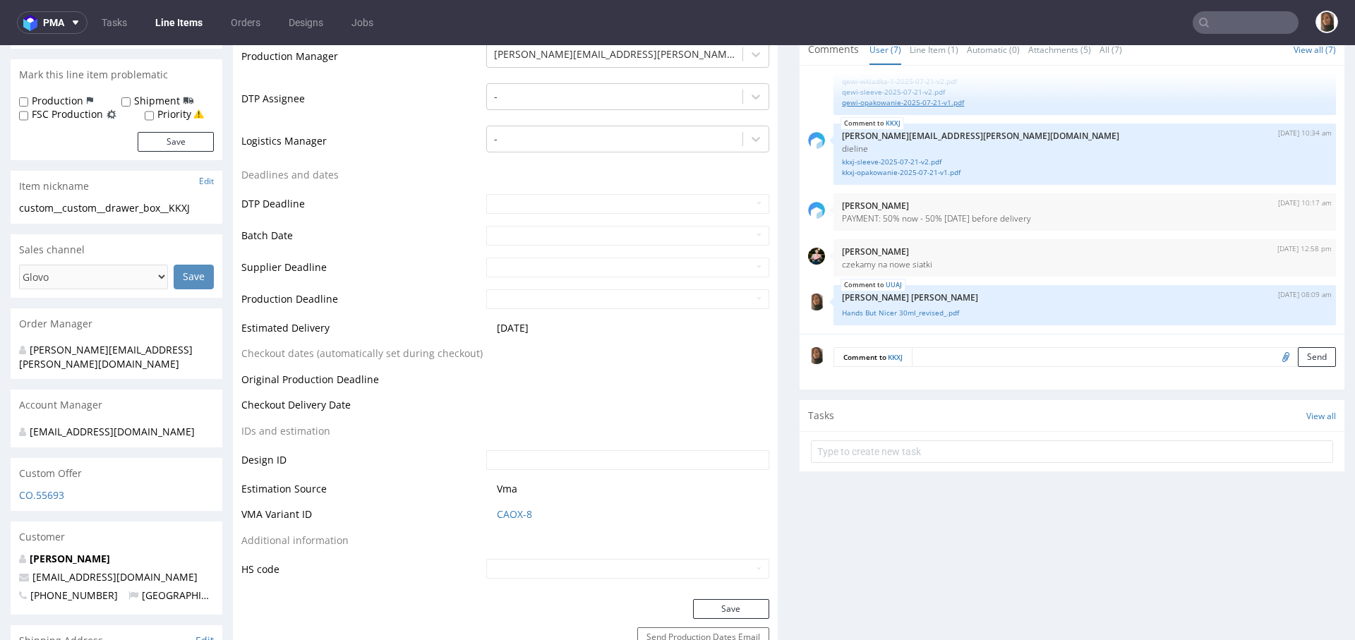
scroll to position [608, 0]
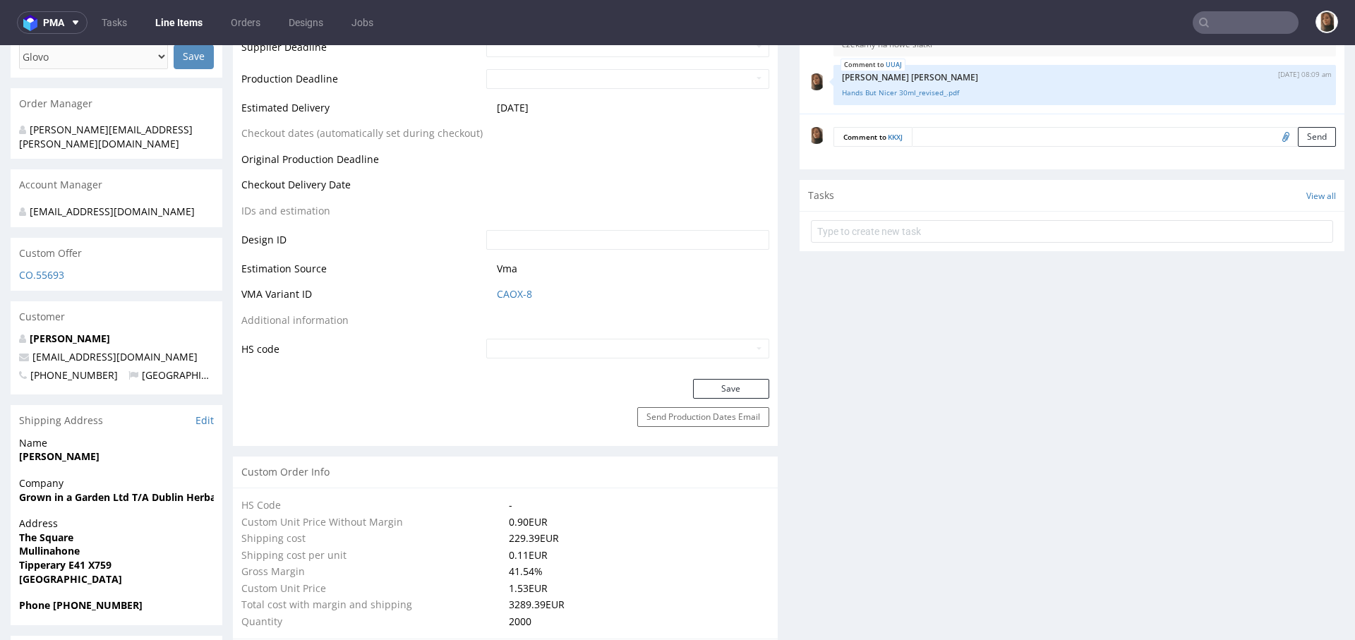
click at [1274, 138] on input "file" at bounding box center [1284, 136] width 20 height 18
type input "C:\fakepath\Lip Love base.pdf"
click at [1298, 133] on button "Send" at bounding box center [1317, 137] width 38 height 20
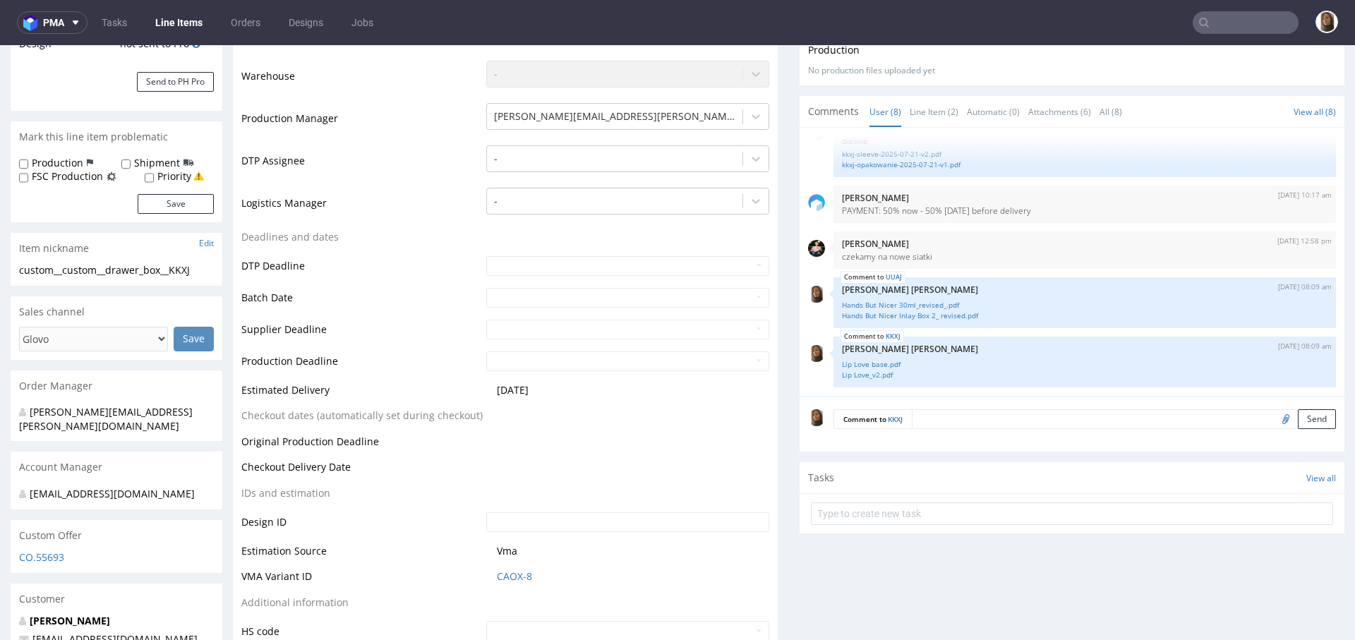
scroll to position [0, 0]
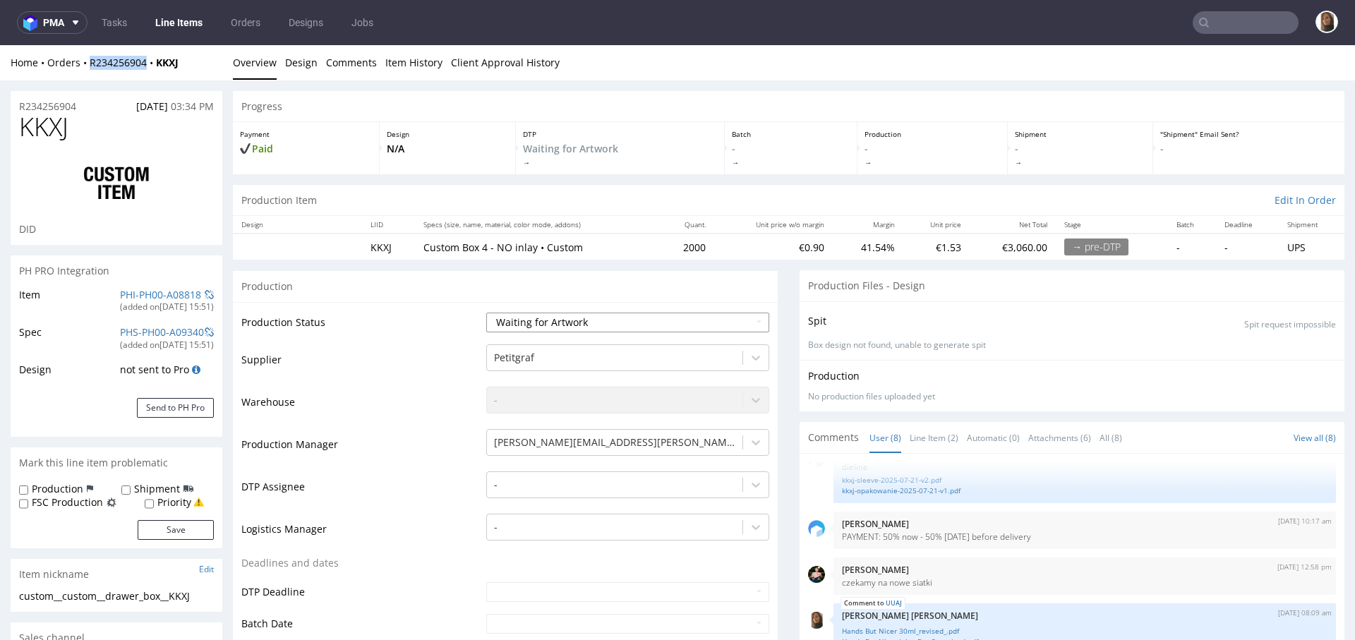
click at [532, 315] on select "Waiting for Artwork Waiting for Diecut Waiting for Mockup Waiting for DTP Waiti…" at bounding box center [627, 323] width 283 height 20
drag, startPoint x: 135, startPoint y: 21, endPoint x: 301, endPoint y: 5, distance: 166.6
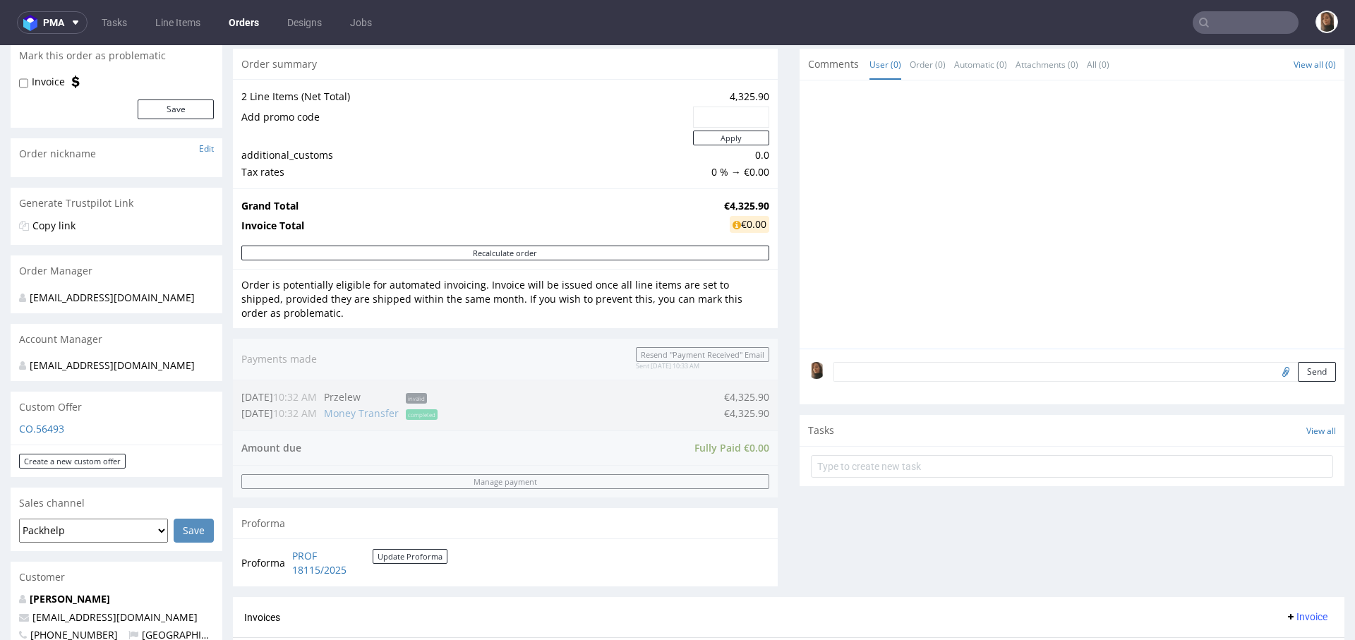
scroll to position [361, 0]
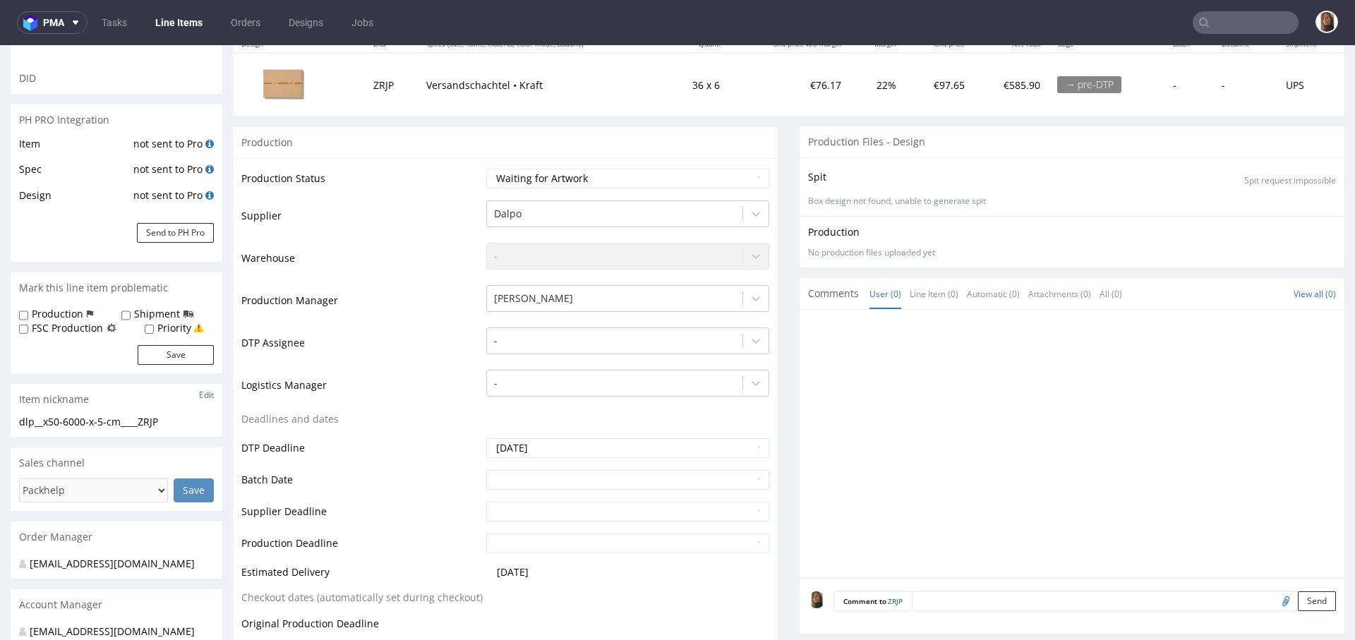
scroll to position [238, 0]
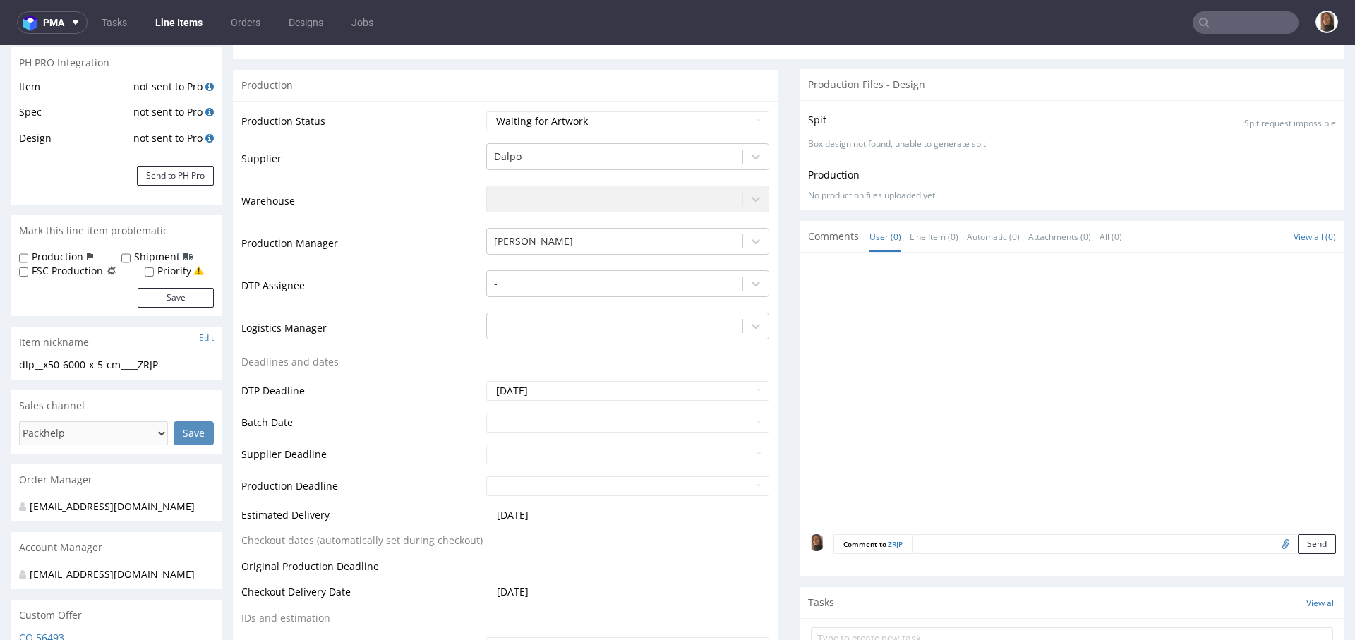
click at [1274, 540] on input "file" at bounding box center [1284, 543] width 20 height 18
type input "C:\fakepath\1584056-kraft-white-50-1-colour_matchasome.pdf"
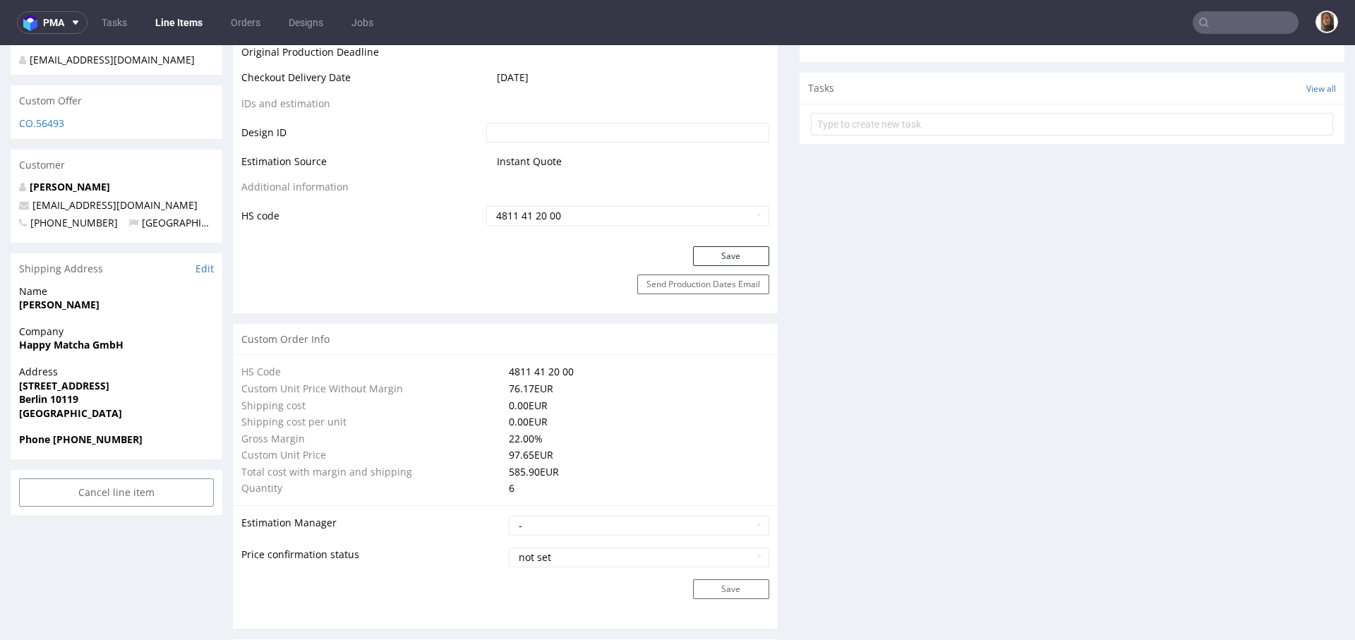
scroll to position [309, 0]
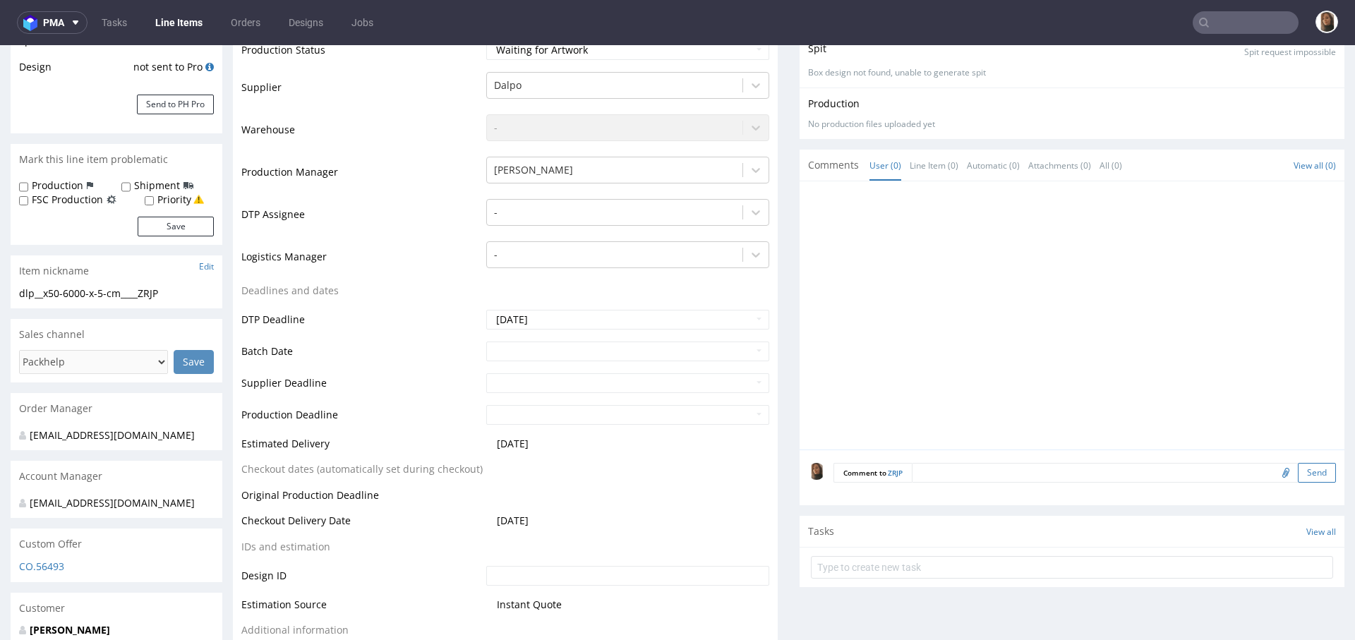
click at [1298, 473] on button "Send" at bounding box center [1317, 473] width 38 height 20
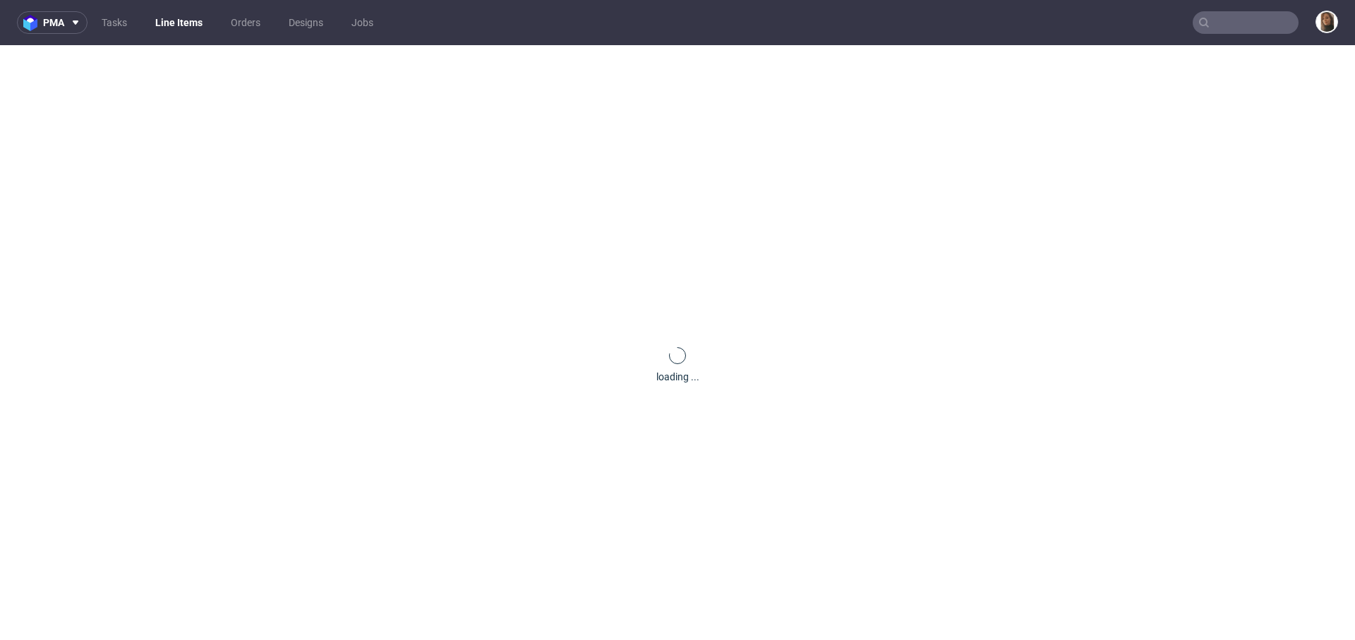
scroll to position [0, 0]
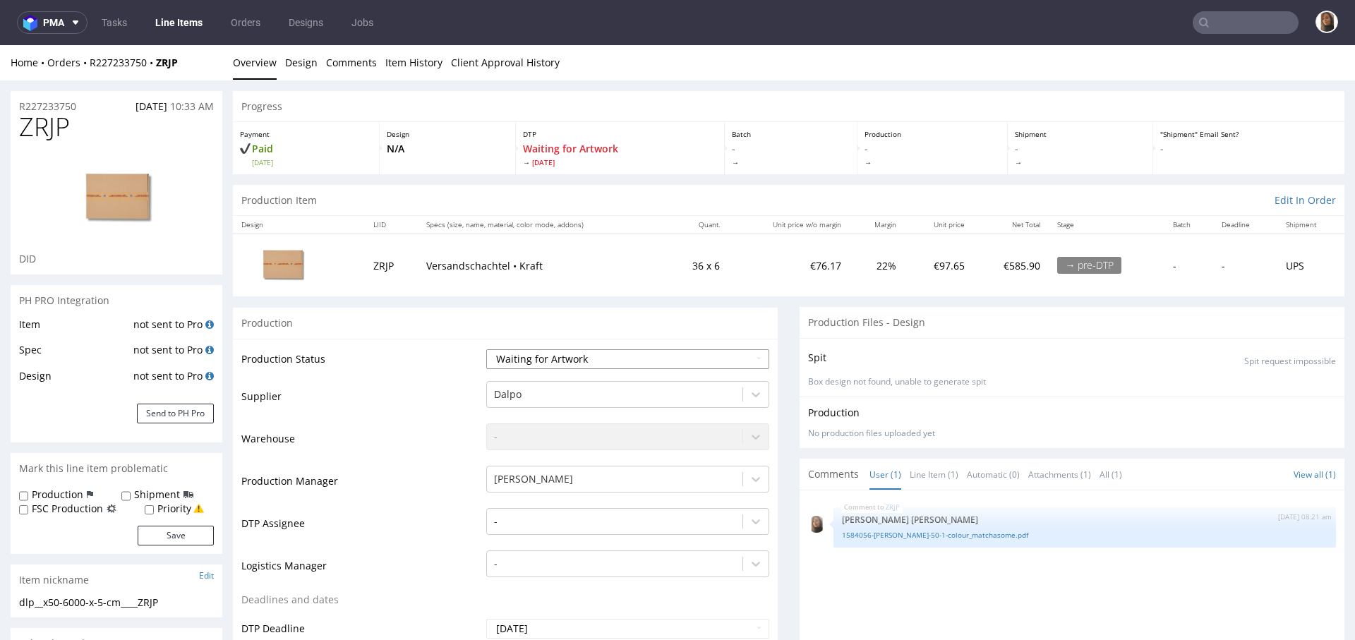
click at [548, 358] on select "Waiting for Artwork Waiting for Diecut Waiting for Mockup Waiting for DTP Waiti…" at bounding box center [627, 359] width 283 height 20
select select "dtp_waiting_for_check"
click at [486, 349] on select "Waiting for Artwork Waiting for Diecut Waiting for Mockup Waiting for DTP Waiti…" at bounding box center [627, 359] width 283 height 20
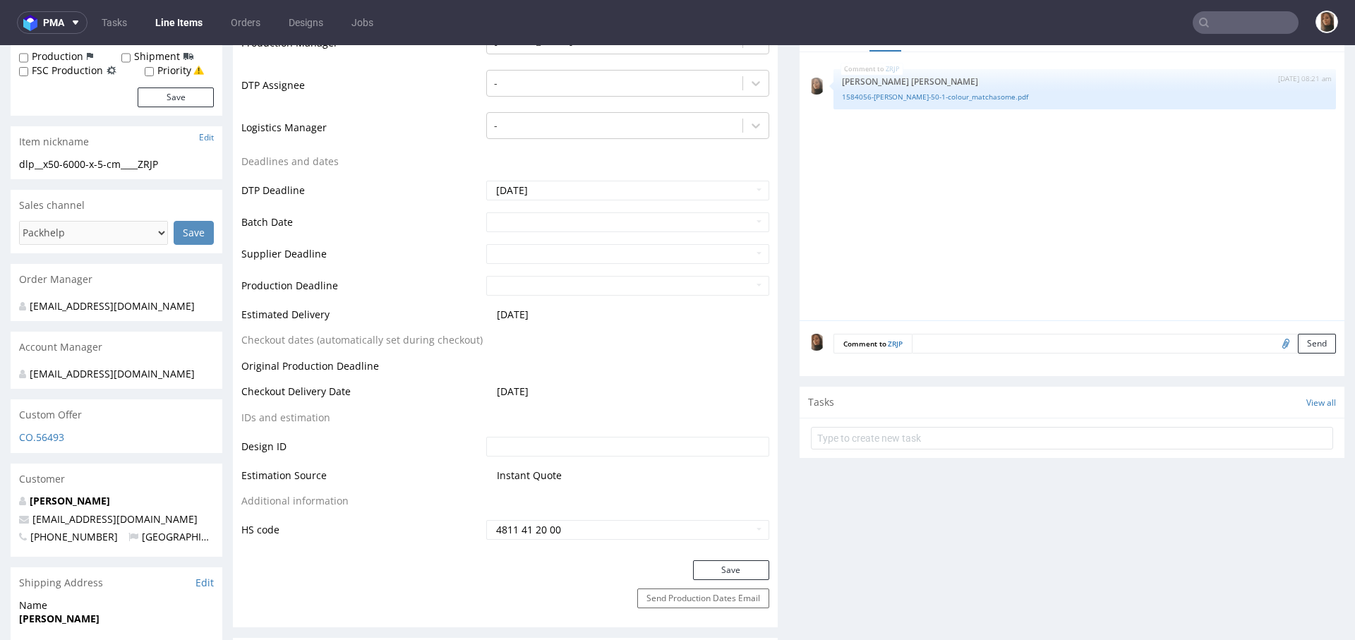
scroll to position [452, 0]
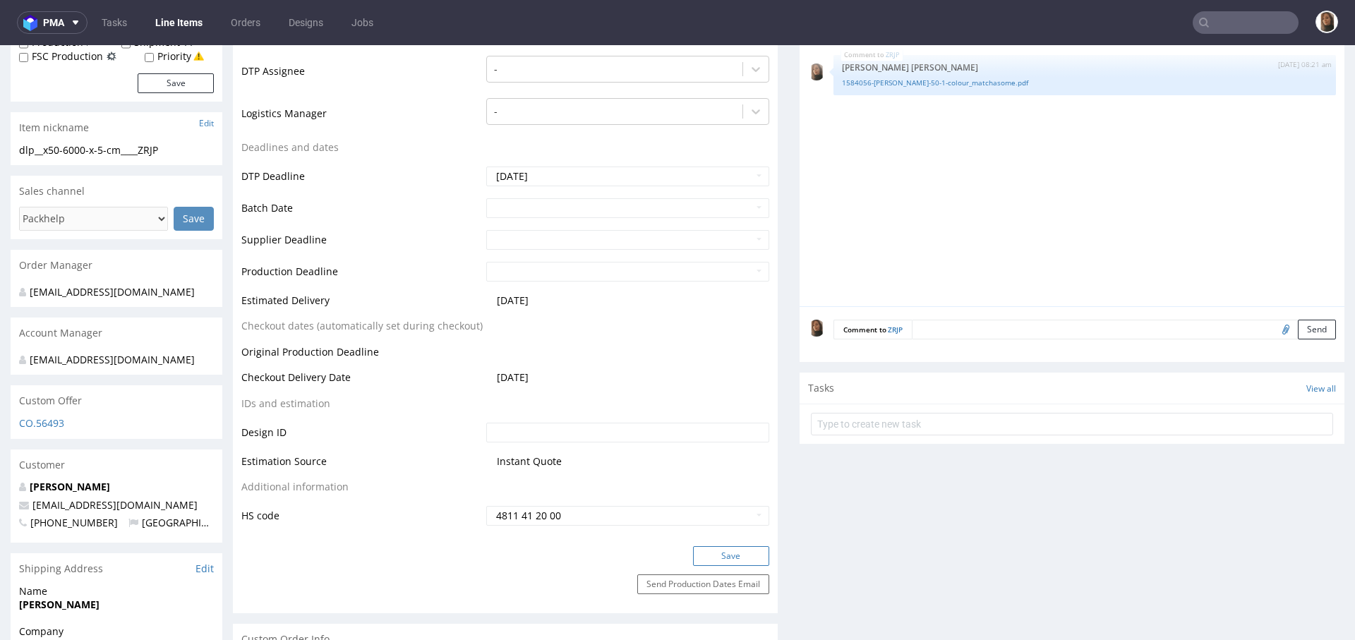
click at [721, 551] on button "Save" at bounding box center [731, 556] width 76 height 20
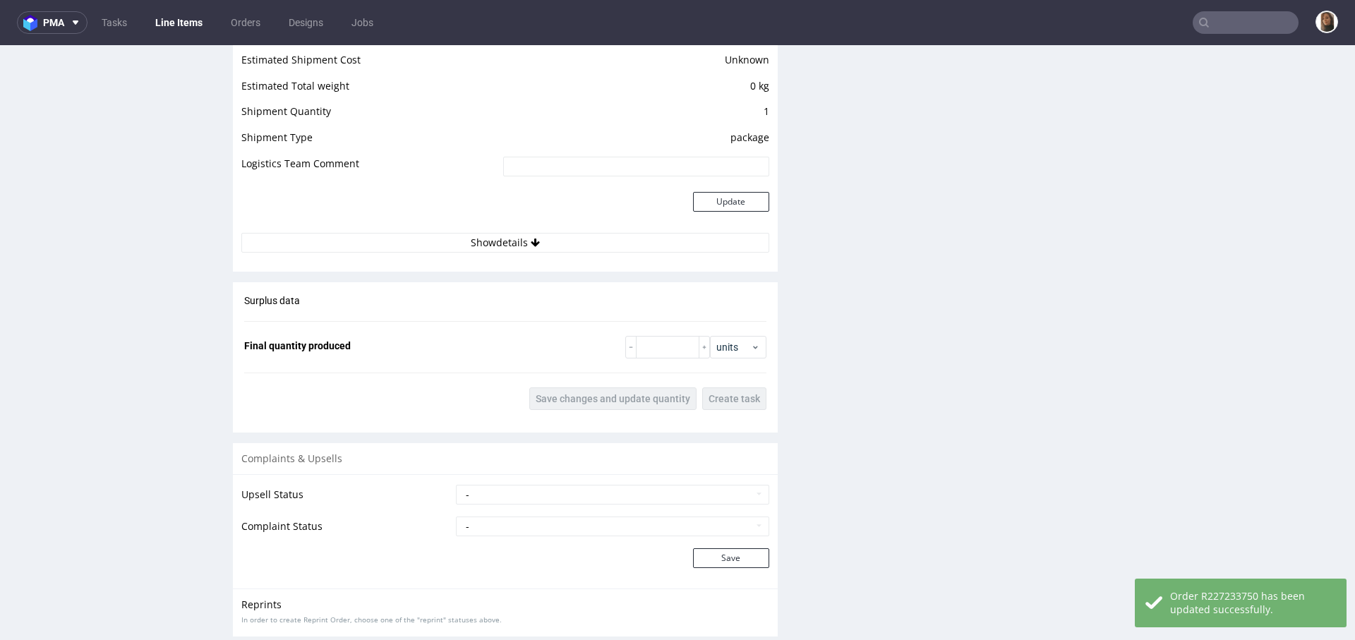
scroll to position [1837, 0]
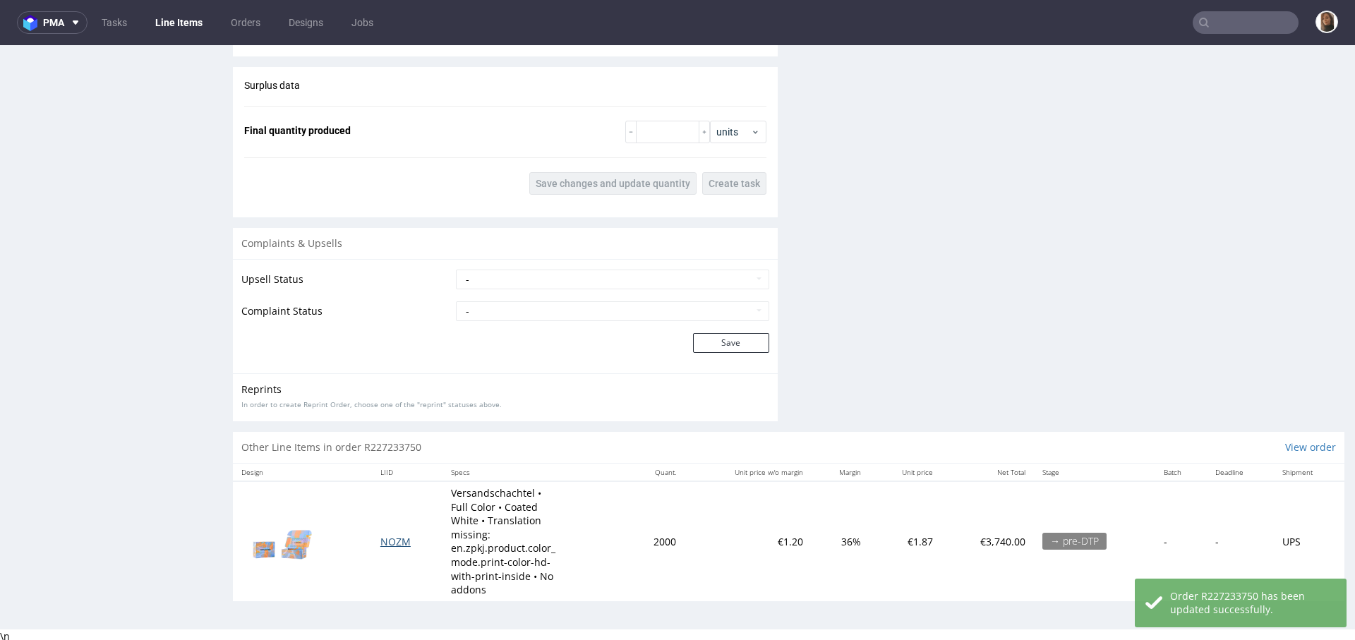
click at [384, 542] on span "NOZM" at bounding box center [395, 541] width 30 height 13
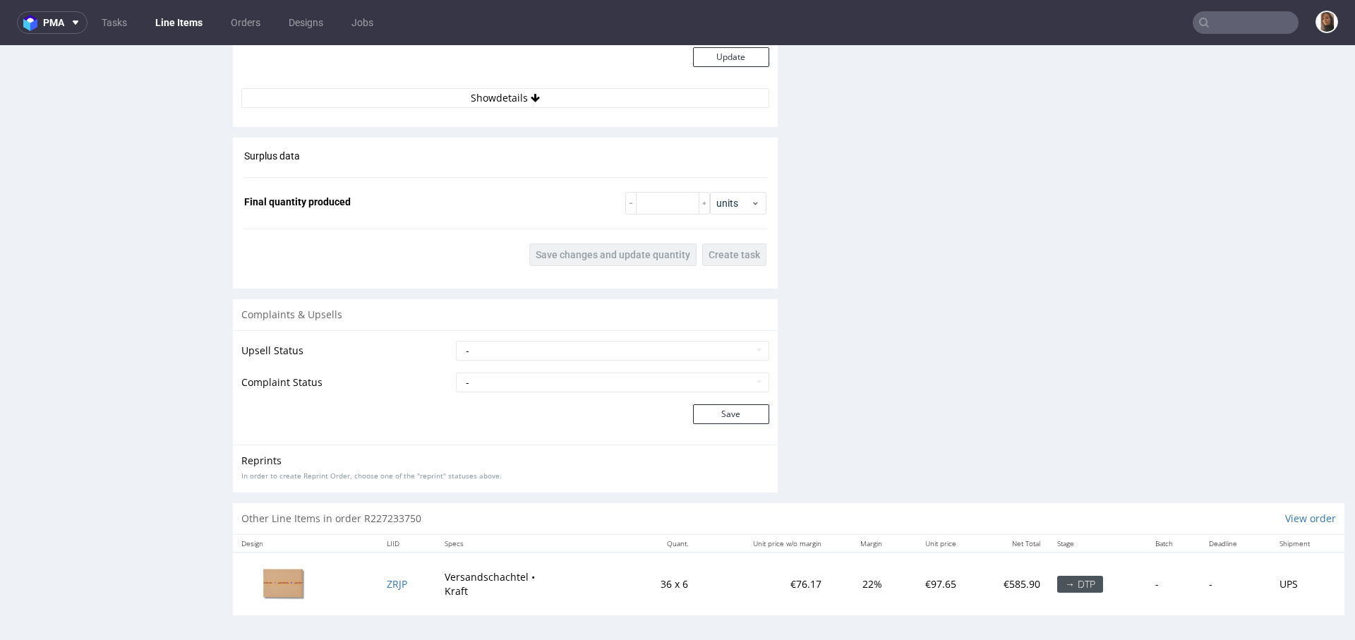
scroll to position [4, 0]
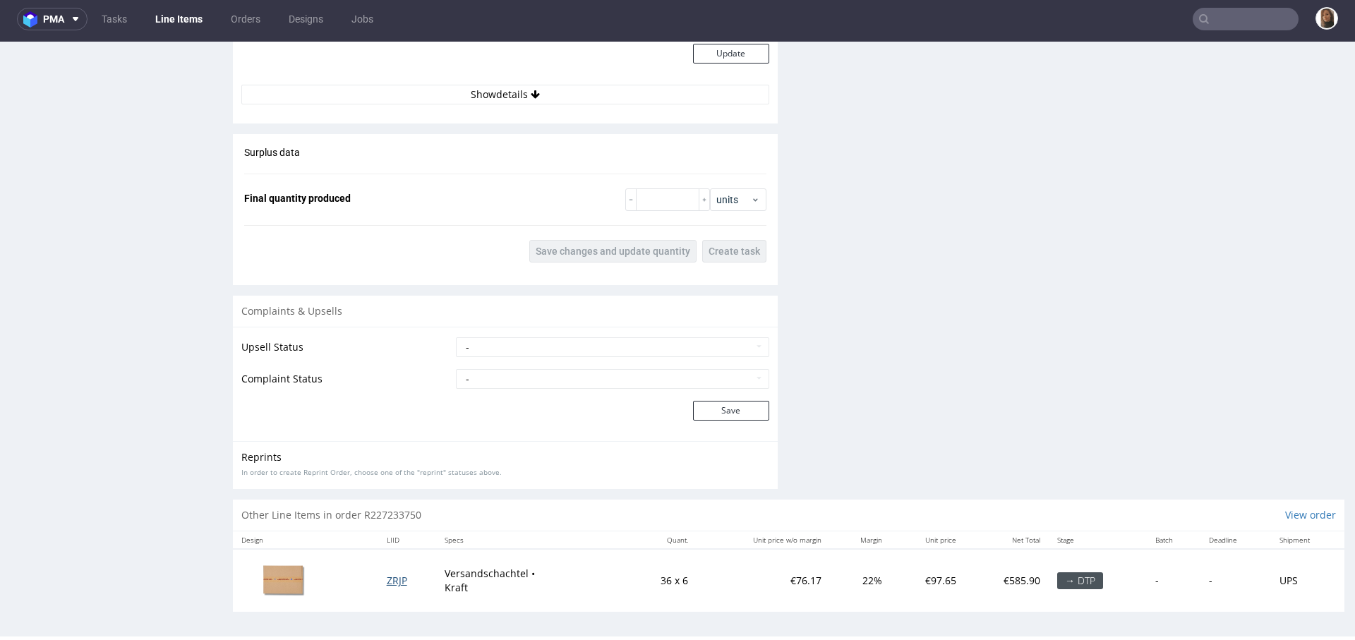
click at [390, 574] on span "ZRJP" at bounding box center [397, 580] width 20 height 13
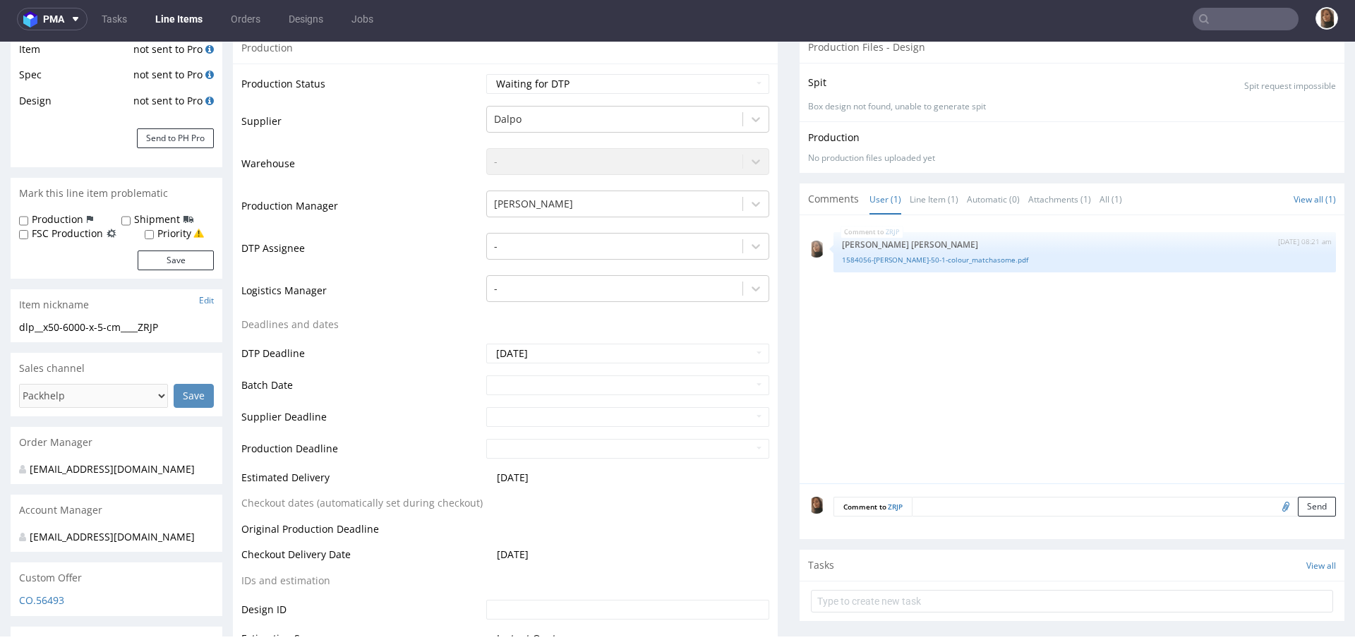
scroll to position [288, 0]
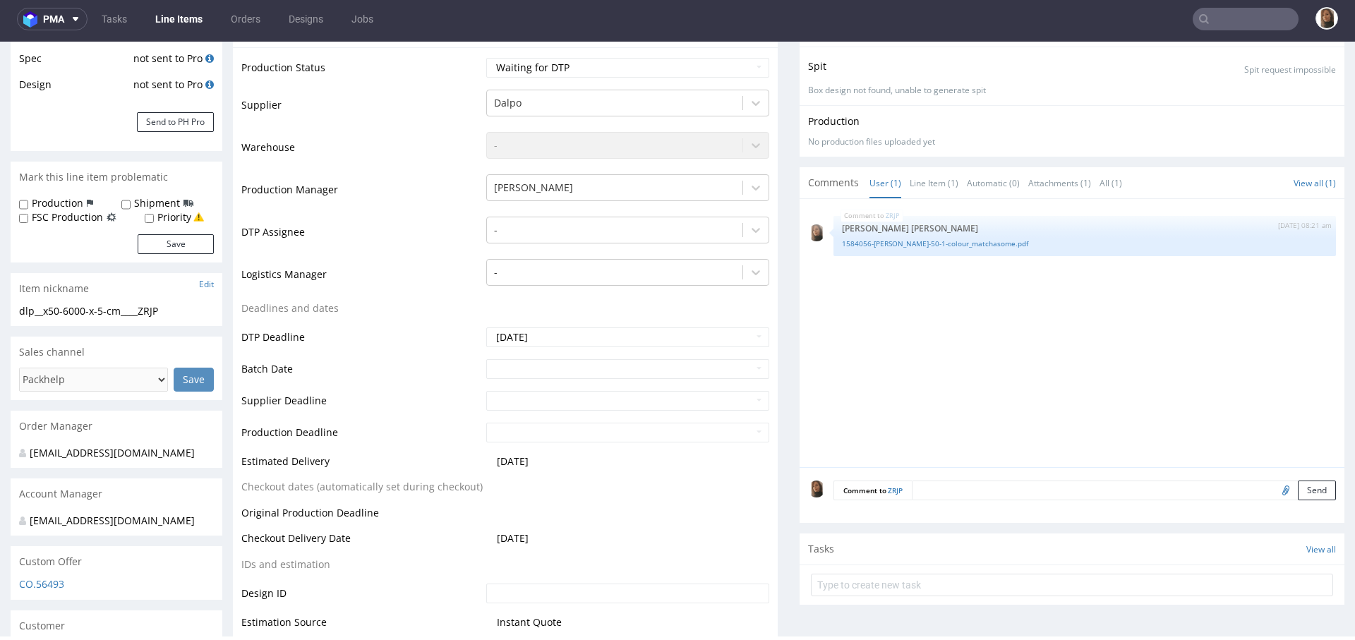
click at [939, 489] on textarea at bounding box center [1124, 491] width 424 height 20
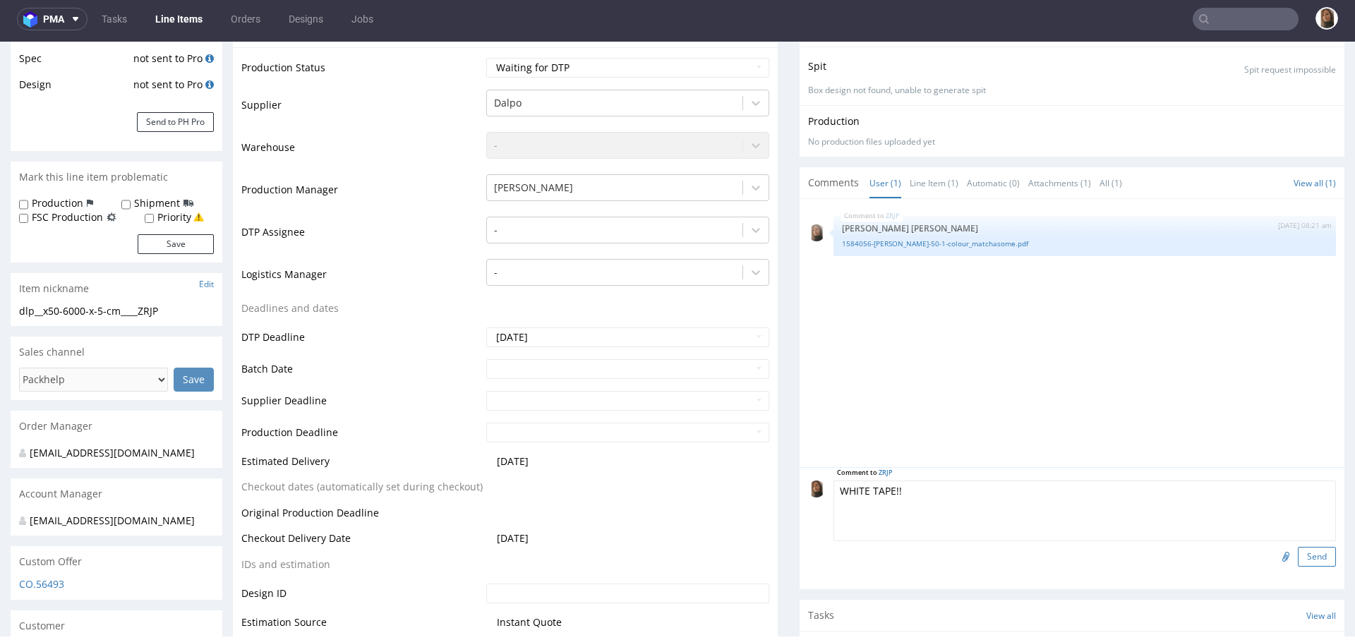
type textarea "WHITE TAPE!!"
click at [1298, 556] on button "Send" at bounding box center [1317, 557] width 38 height 20
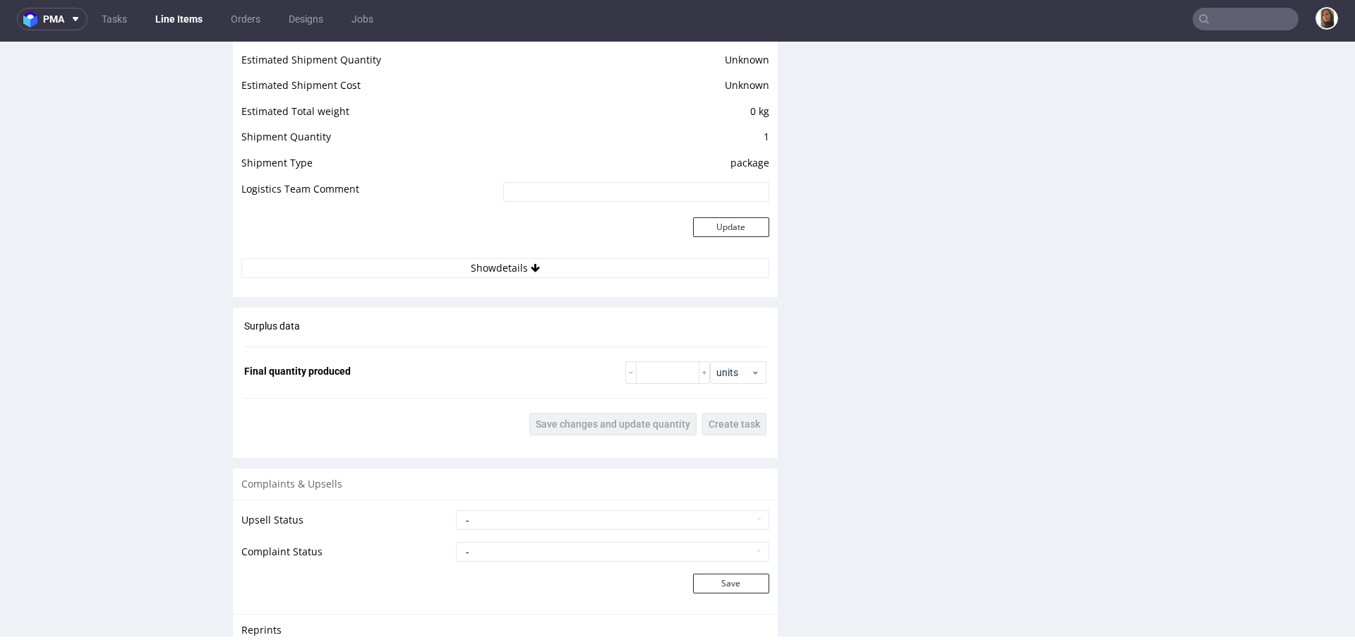
scroll to position [1823, 0]
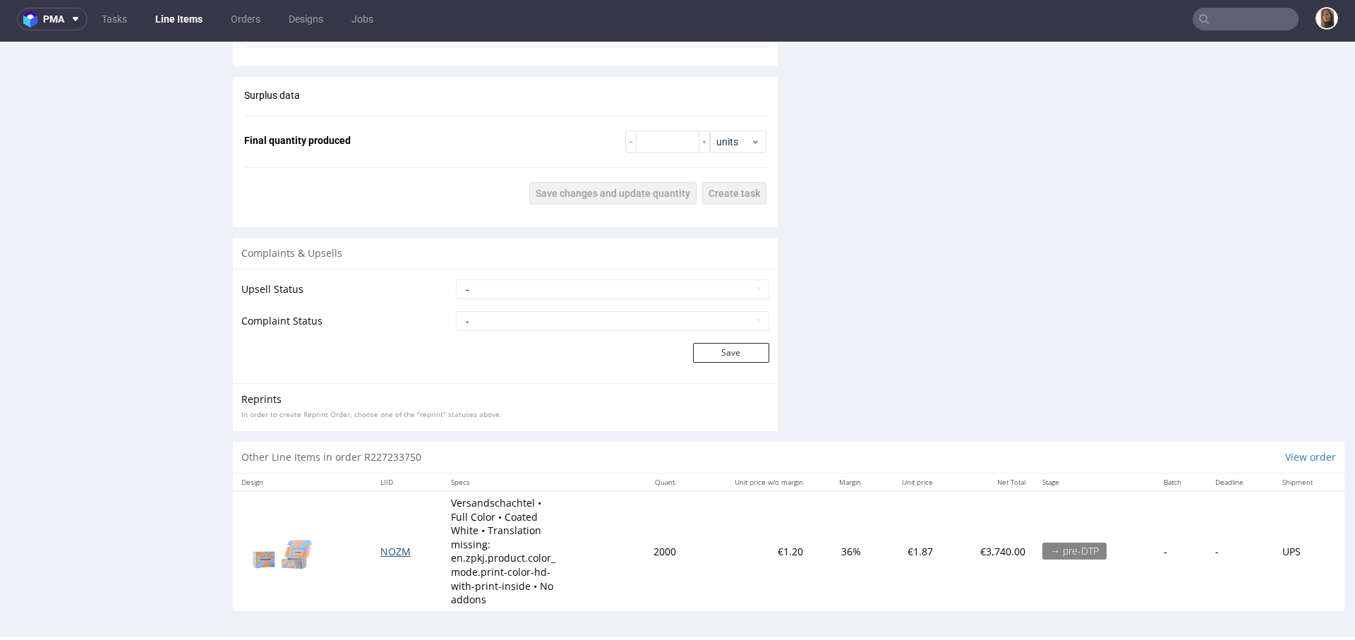
click at [395, 546] on span "NOZM" at bounding box center [395, 551] width 30 height 13
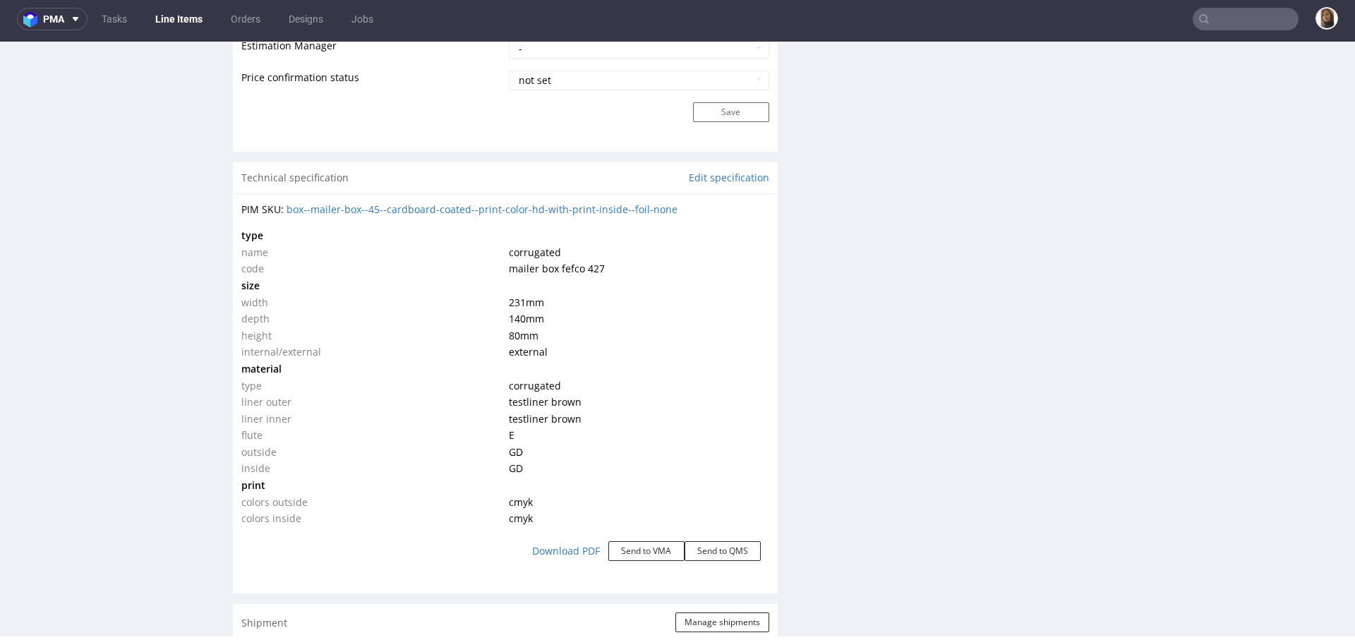
scroll to position [1268, 0]
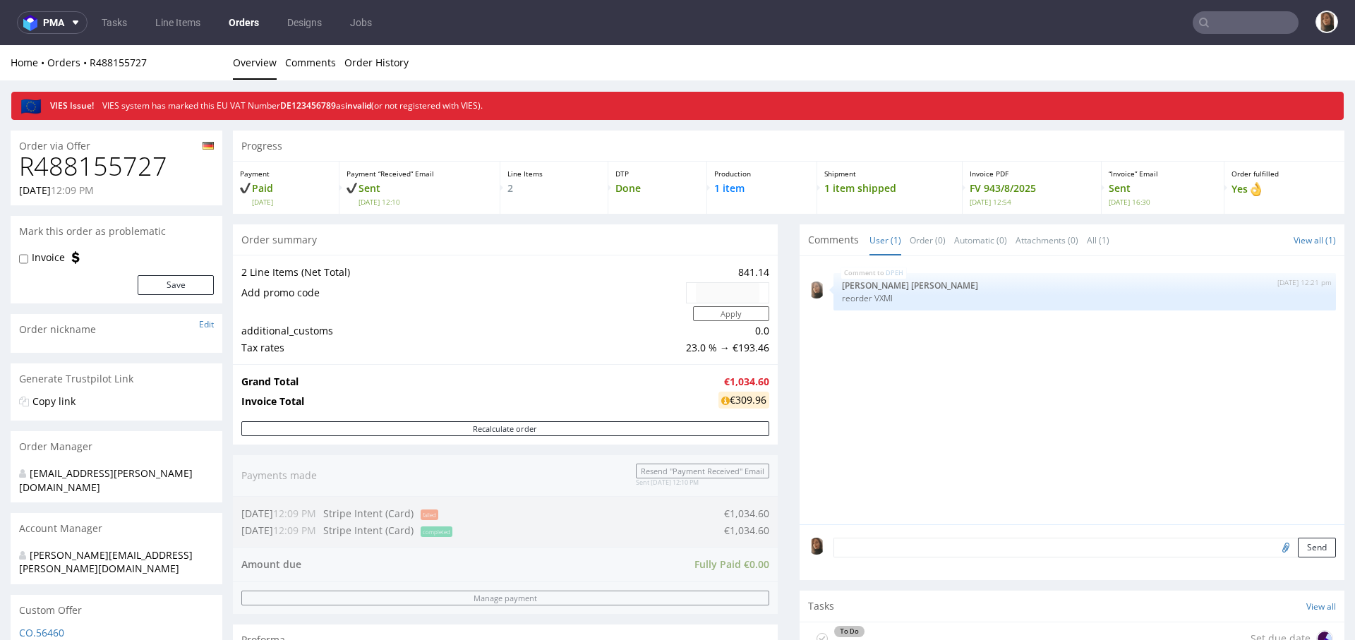
scroll to position [721, 0]
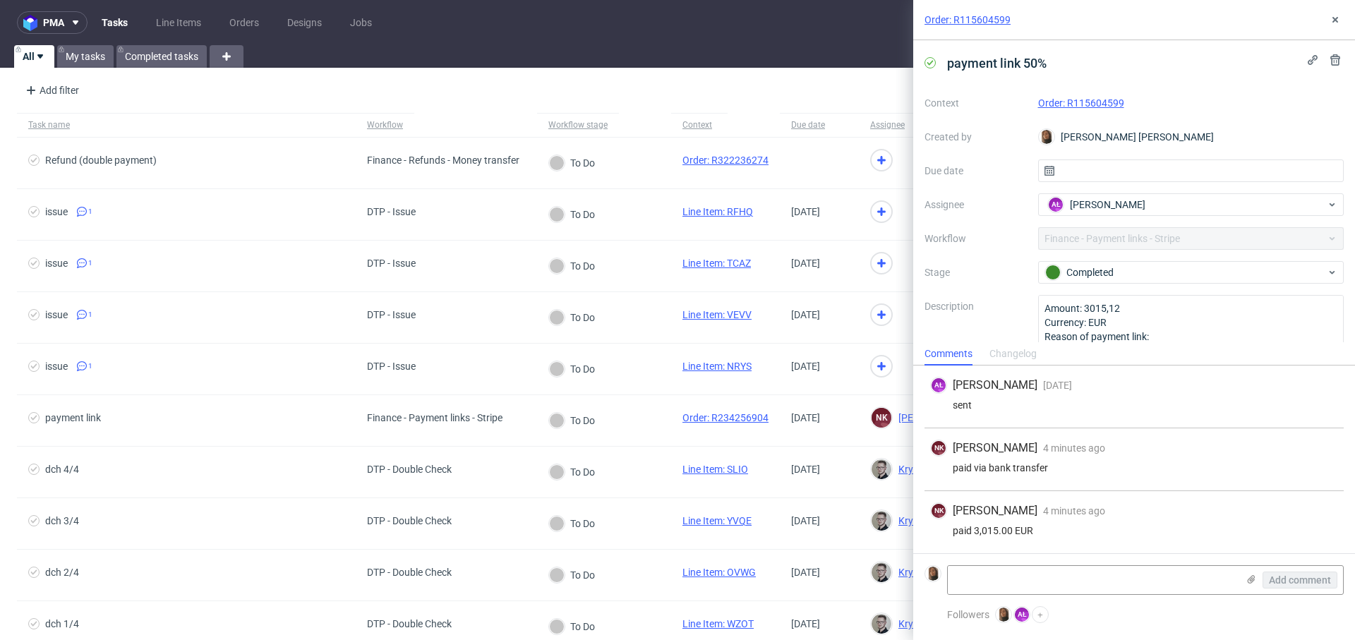
click at [1094, 99] on link "Order: R115604599" at bounding box center [1081, 102] width 86 height 11
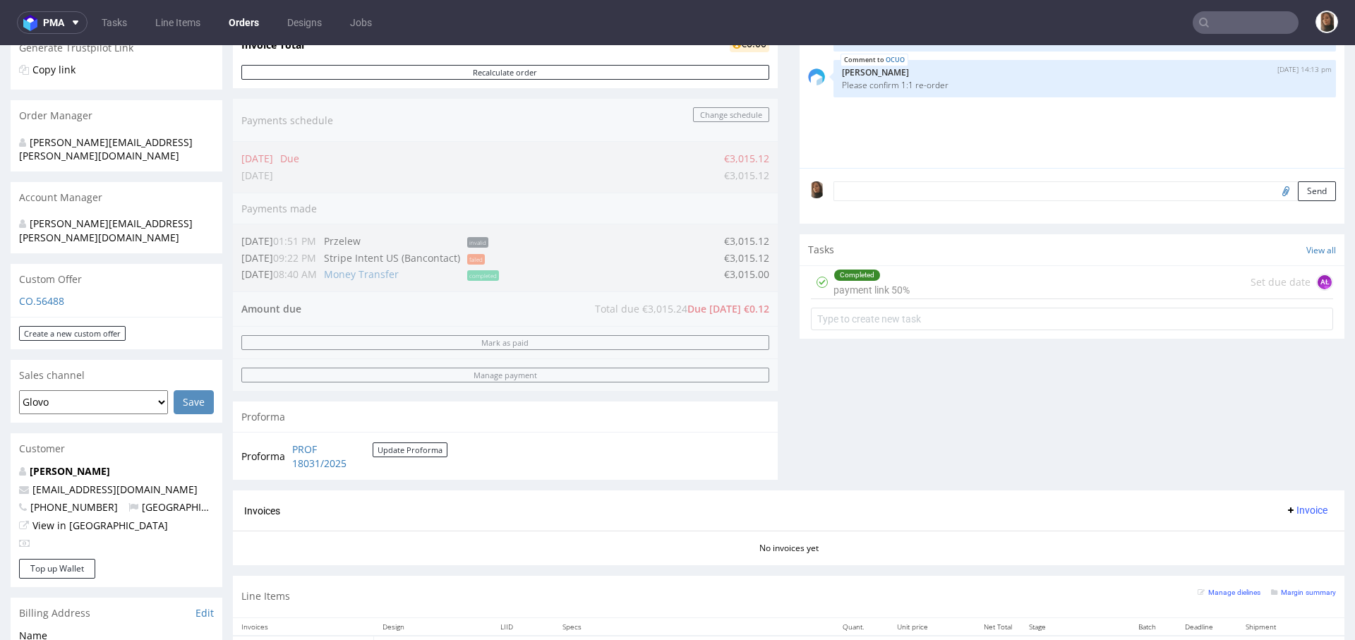
scroll to position [425, 0]
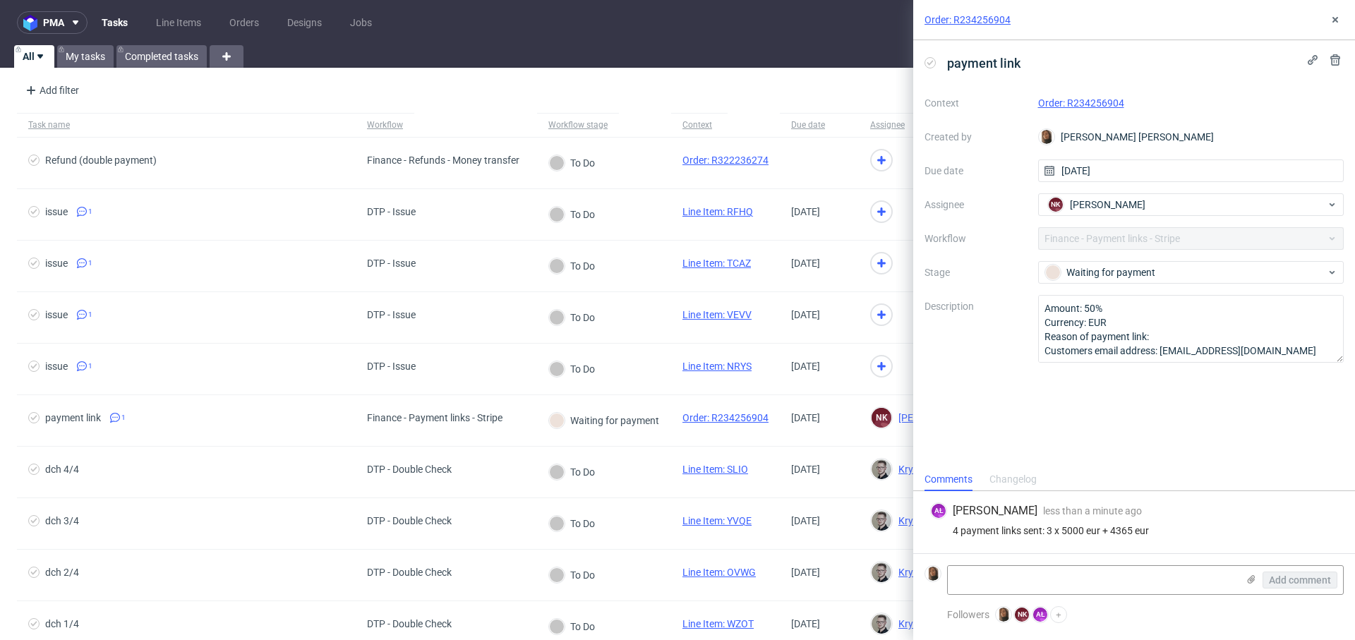
click at [1073, 96] on div "Order: R234256904" at bounding box center [1191, 103] width 306 height 17
click at [1077, 102] on link "Order: R234256904" at bounding box center [1081, 102] width 86 height 11
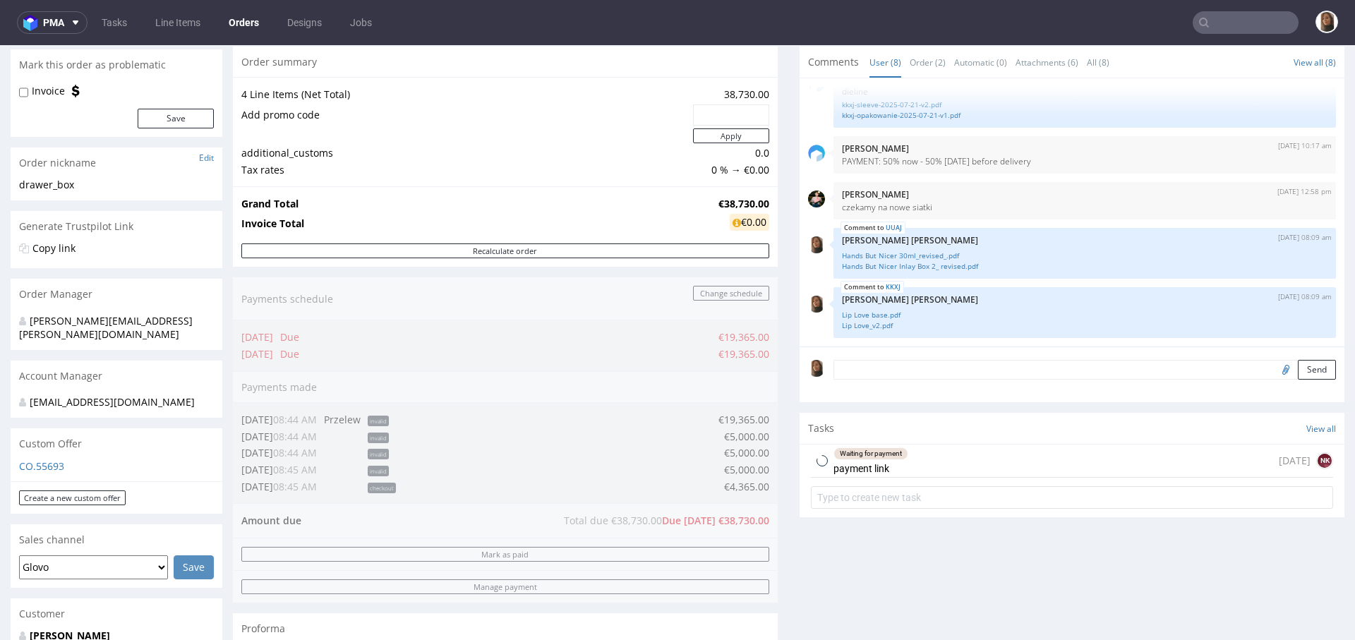
scroll to position [359, 0]
